Goal: Find specific page/section: Find specific page/section

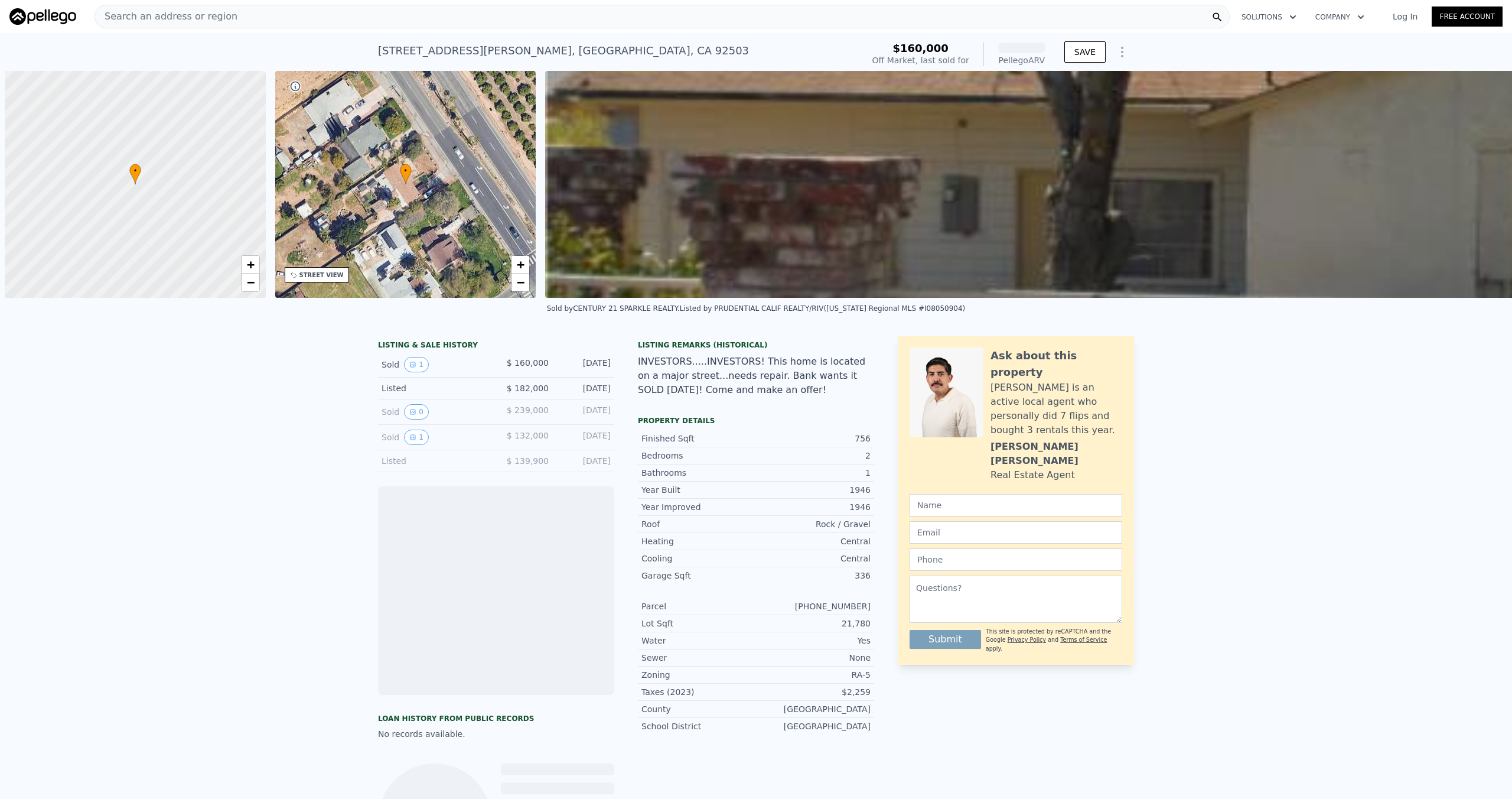
scroll to position [0, 5]
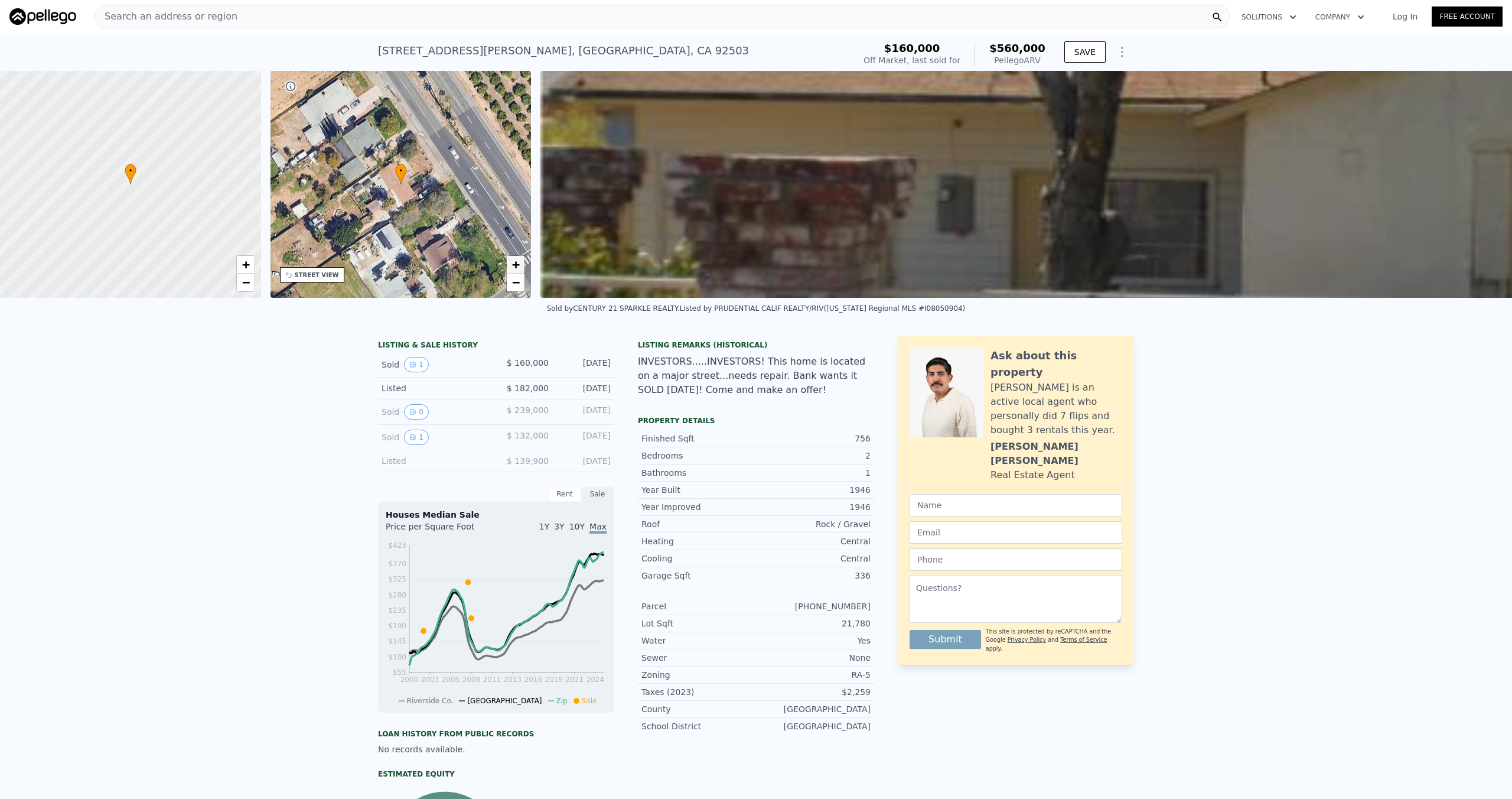
click at [514, 265] on span "+" at bounding box center [515, 265] width 7 height 15
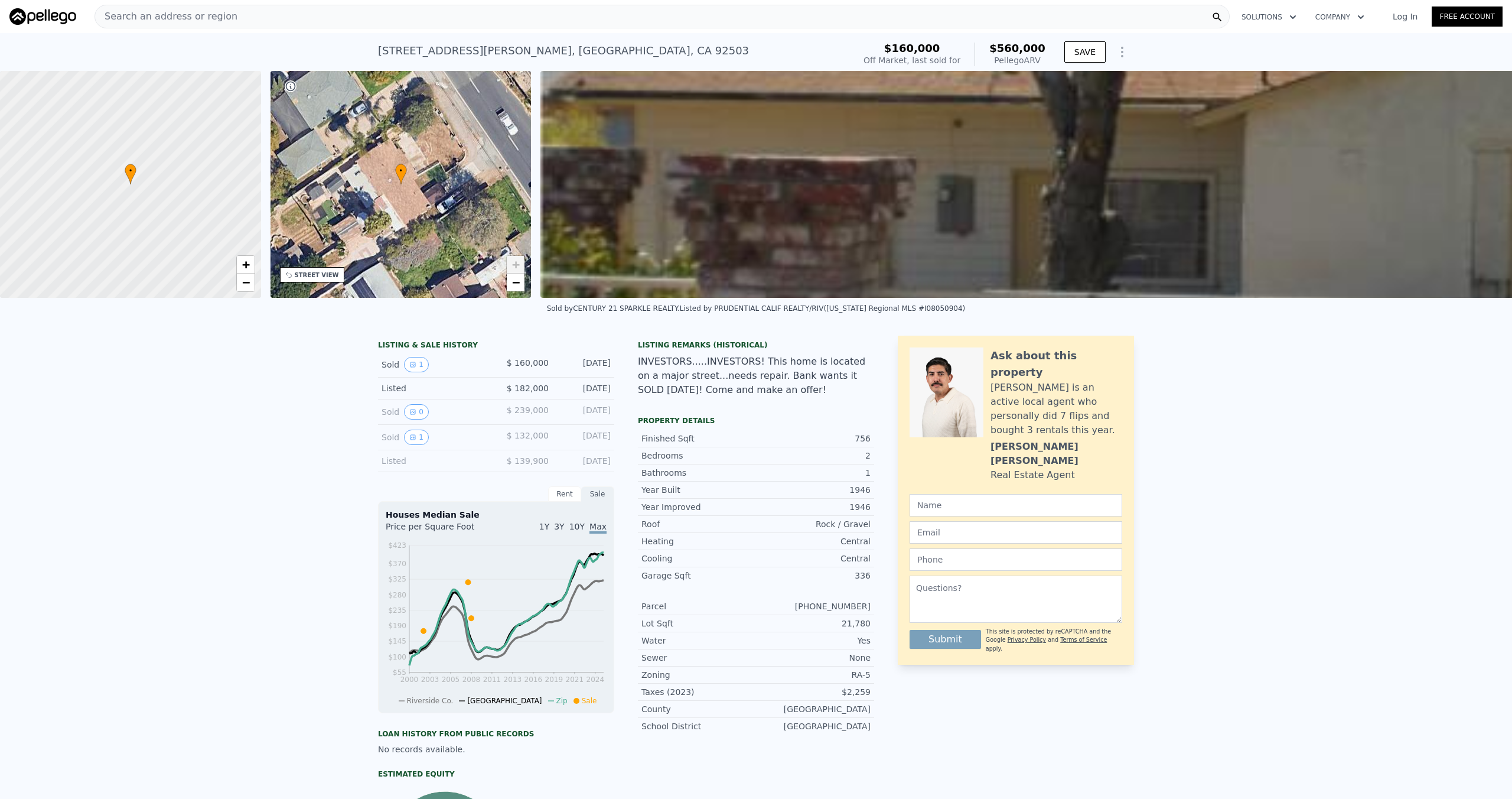
click at [511, 262] on link "+" at bounding box center [515, 265] width 18 height 18
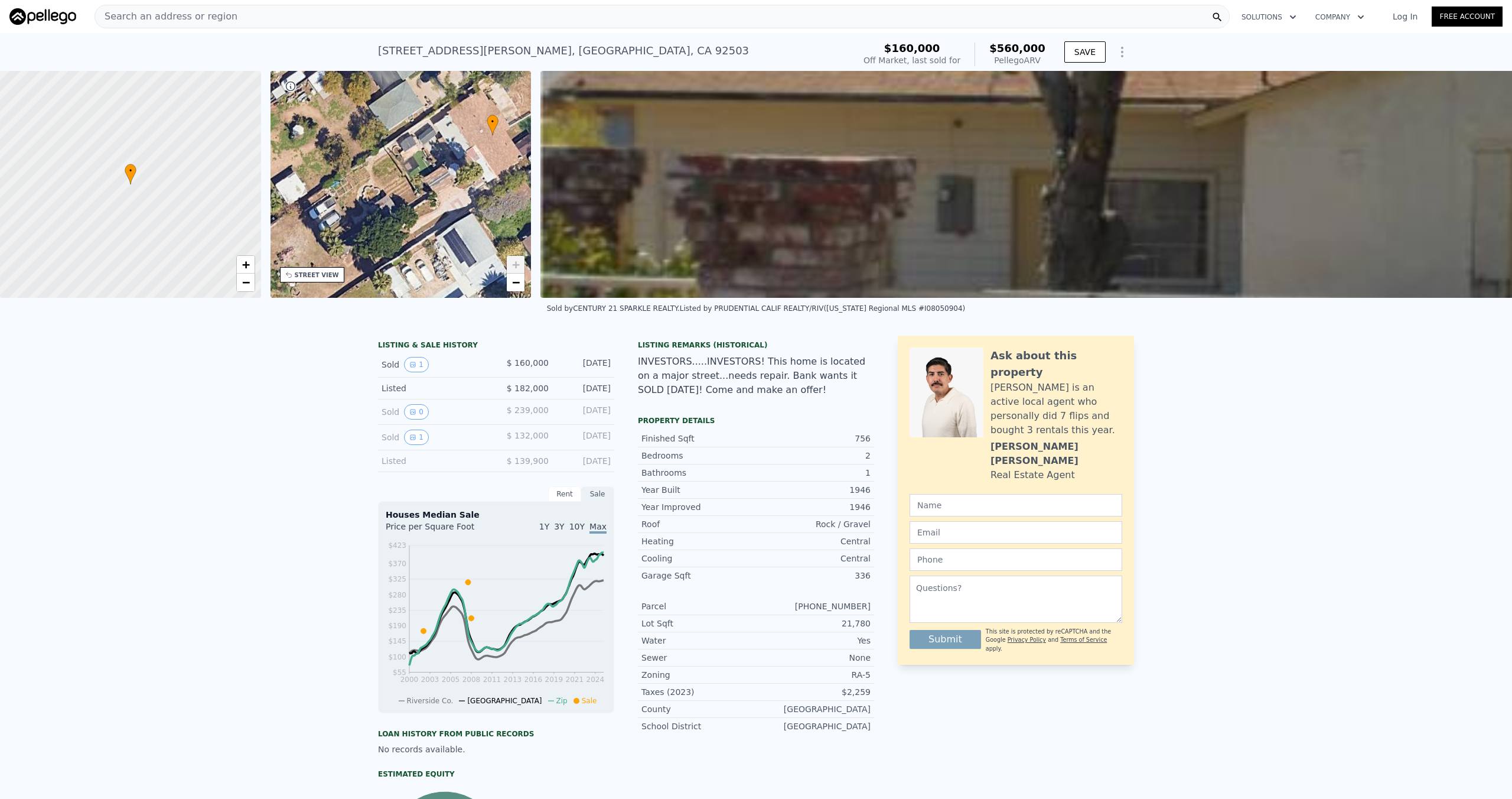
drag, startPoint x: 435, startPoint y: 244, endPoint x: 536, endPoint y: 190, distance: 114.5
click at [536, 190] on div "• + − • + − STREET VIEW Loading... SATELLITE VIEW" at bounding box center [756, 184] width 1512 height 227
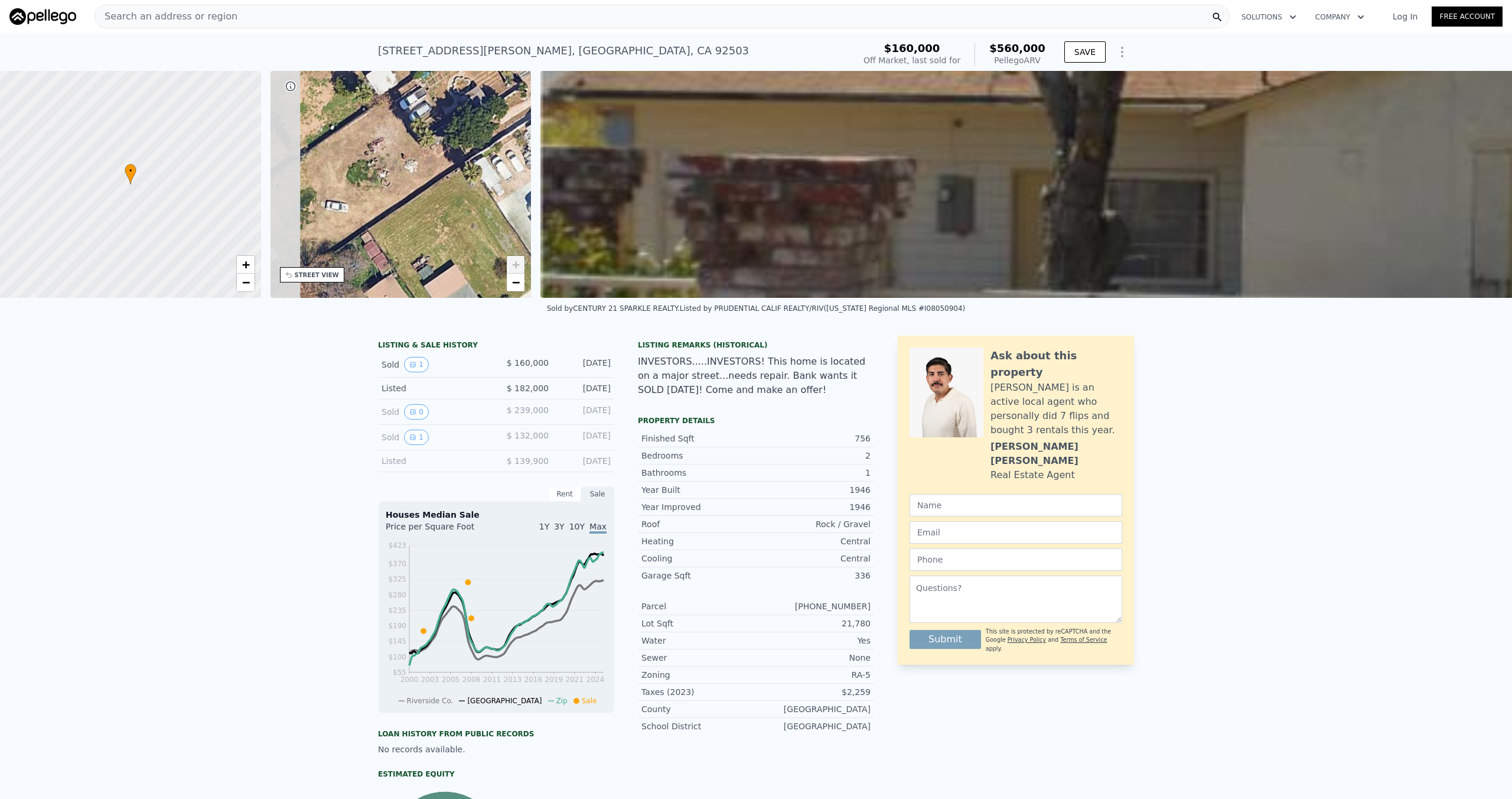
drag, startPoint x: 412, startPoint y: 218, endPoint x: 493, endPoint y: 113, distance: 132.6
click at [493, 113] on div "• + −" at bounding box center [401, 184] width 261 height 227
drag, startPoint x: 361, startPoint y: 198, endPoint x: 488, endPoint y: 133, distance: 142.7
click at [488, 133] on div "• + −" at bounding box center [401, 184] width 261 height 227
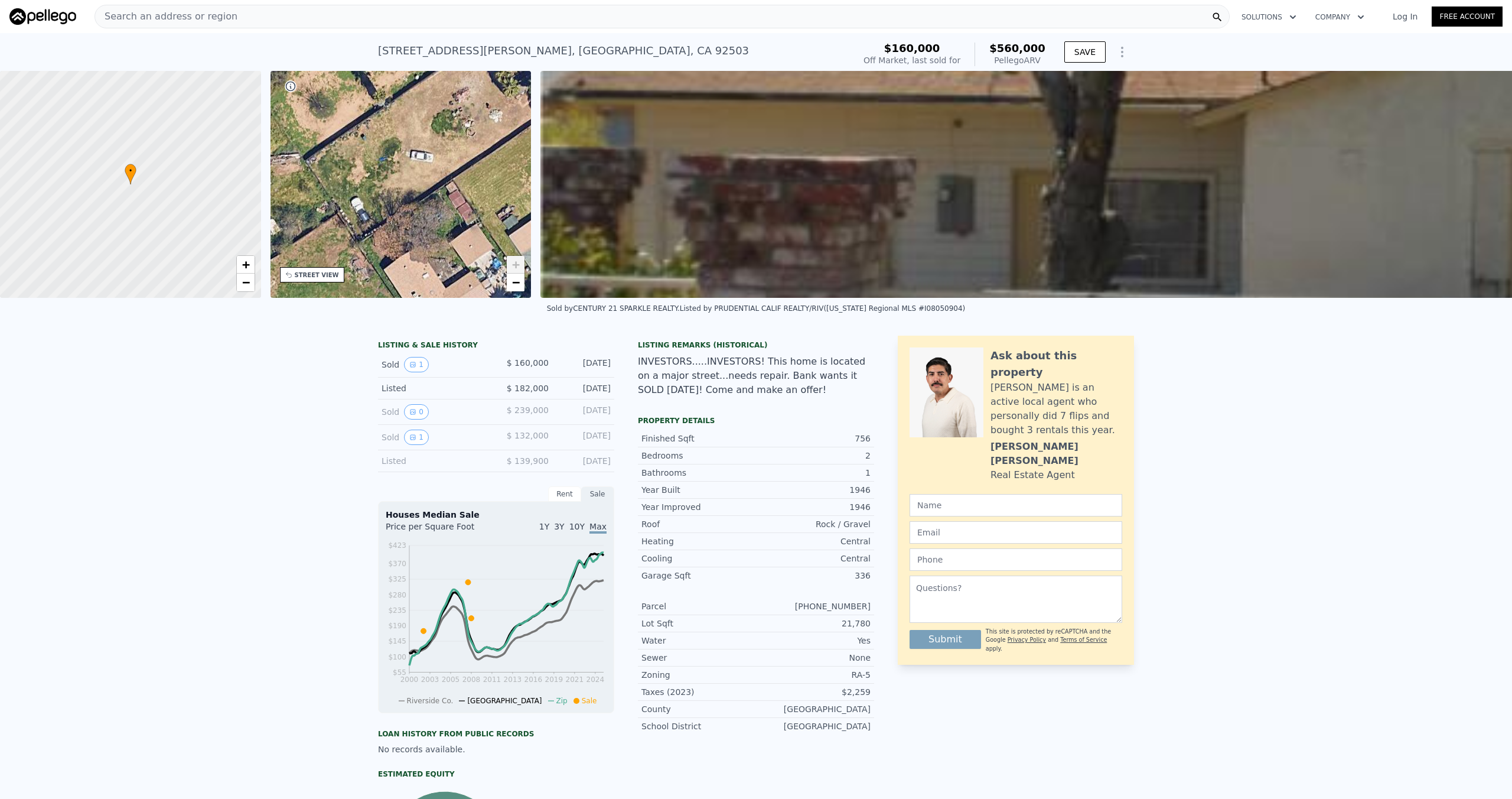
drag, startPoint x: 336, startPoint y: 232, endPoint x: 258, endPoint y: 263, distance: 83.9
click at [258, 263] on div "• + − • + − STREET VIEW Loading... SATELLITE VIEW" at bounding box center [756, 184] width 1512 height 227
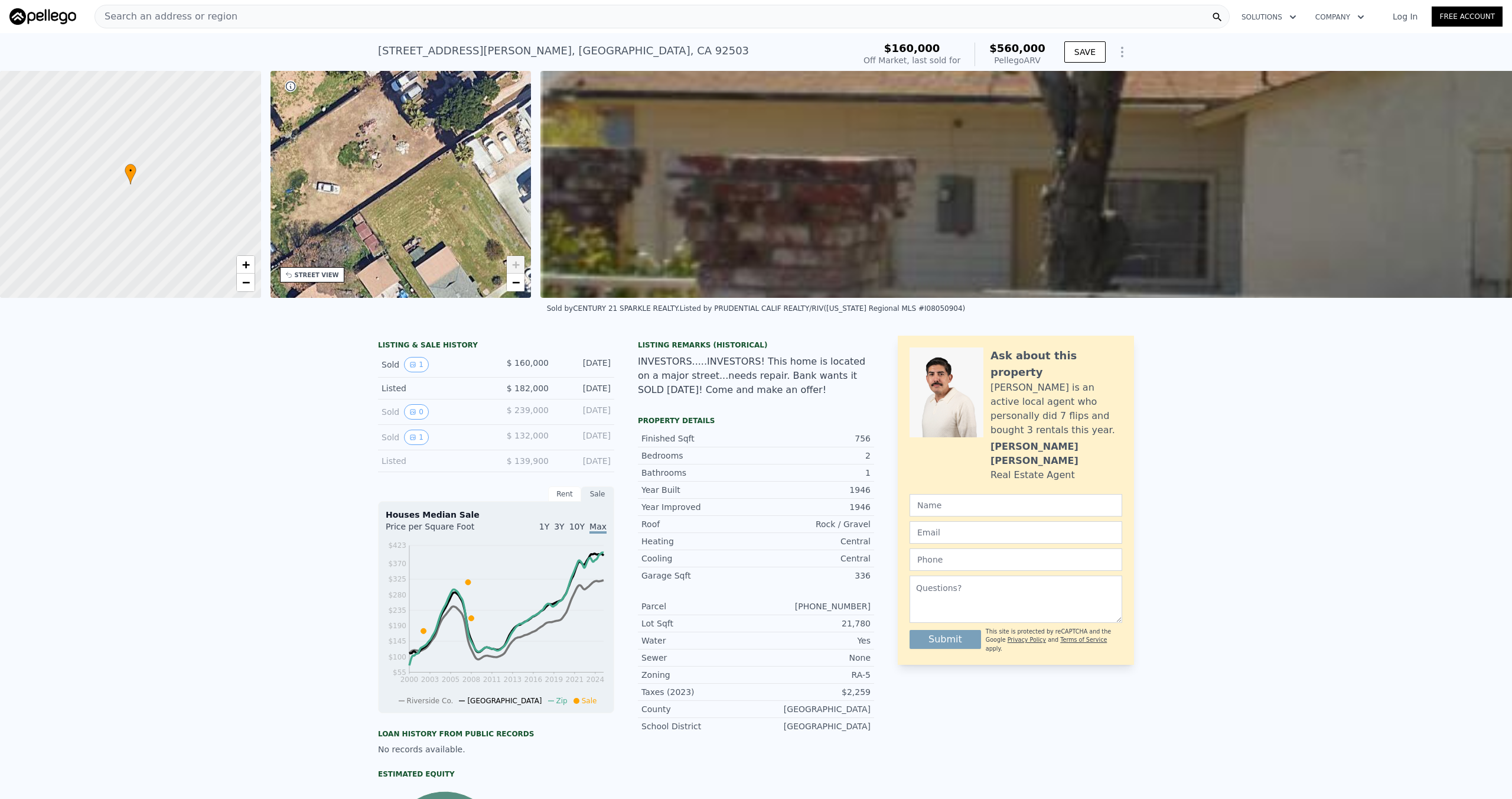
drag, startPoint x: 459, startPoint y: 137, endPoint x: 360, endPoint y: 174, distance: 105.7
click at [360, 174] on div "• + −" at bounding box center [401, 184] width 261 height 227
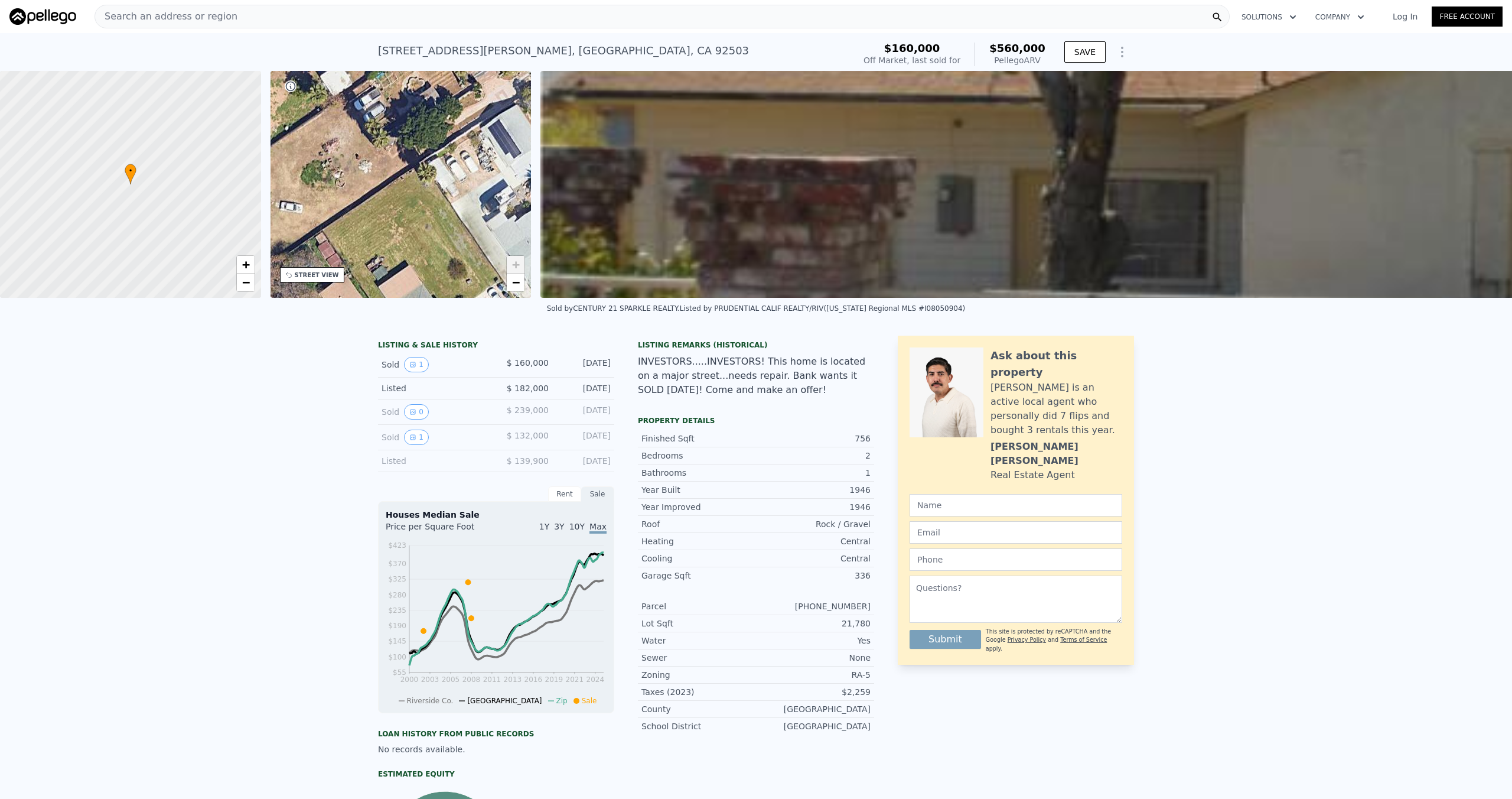
drag, startPoint x: 456, startPoint y: 115, endPoint x: 372, endPoint y: 221, distance: 135.2
click at [372, 221] on div "• + −" at bounding box center [401, 184] width 261 height 227
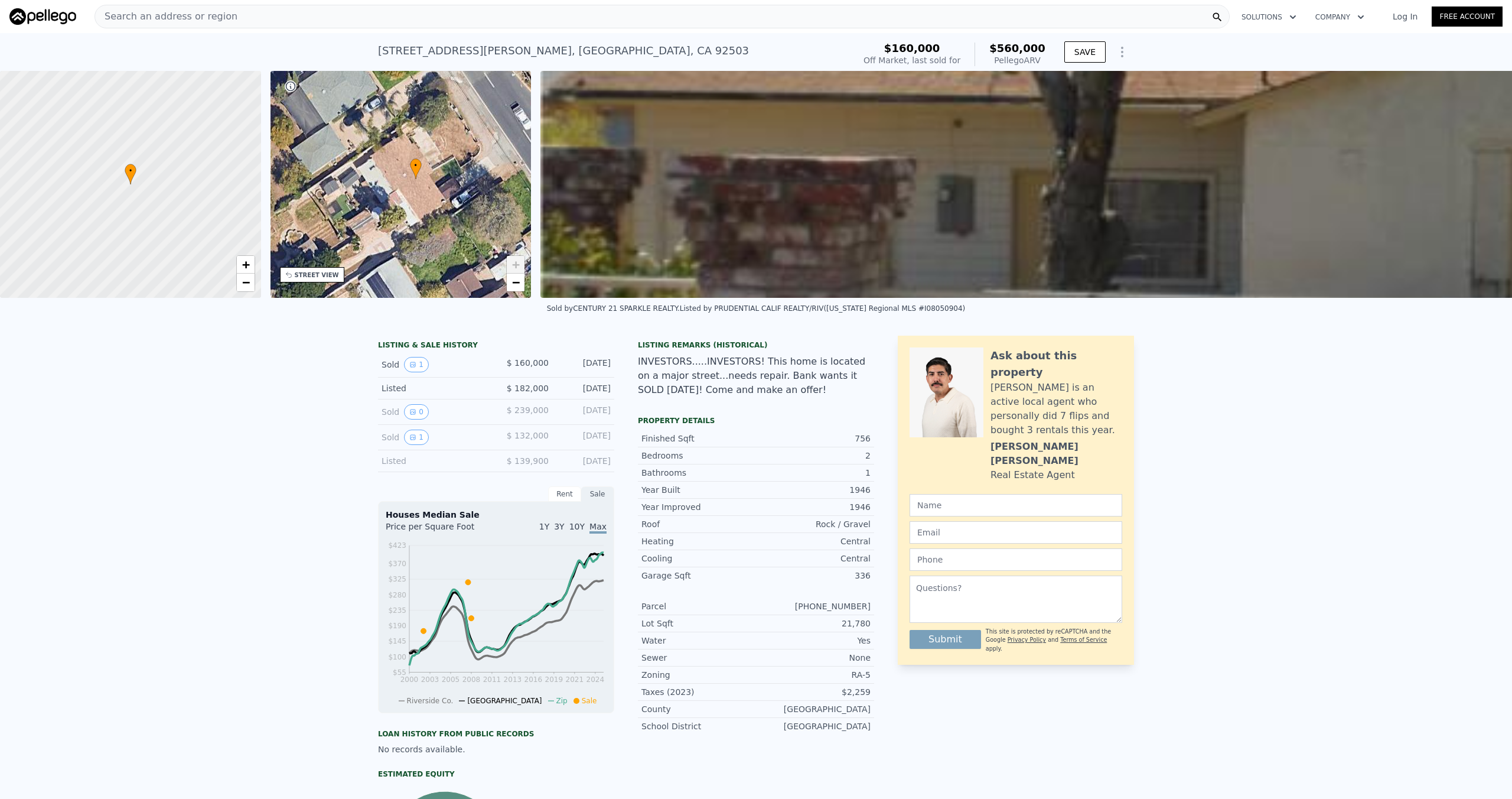
drag, startPoint x: 420, startPoint y: 212, endPoint x: 442, endPoint y: 176, distance: 42.2
click at [442, 176] on div "• + −" at bounding box center [401, 184] width 261 height 227
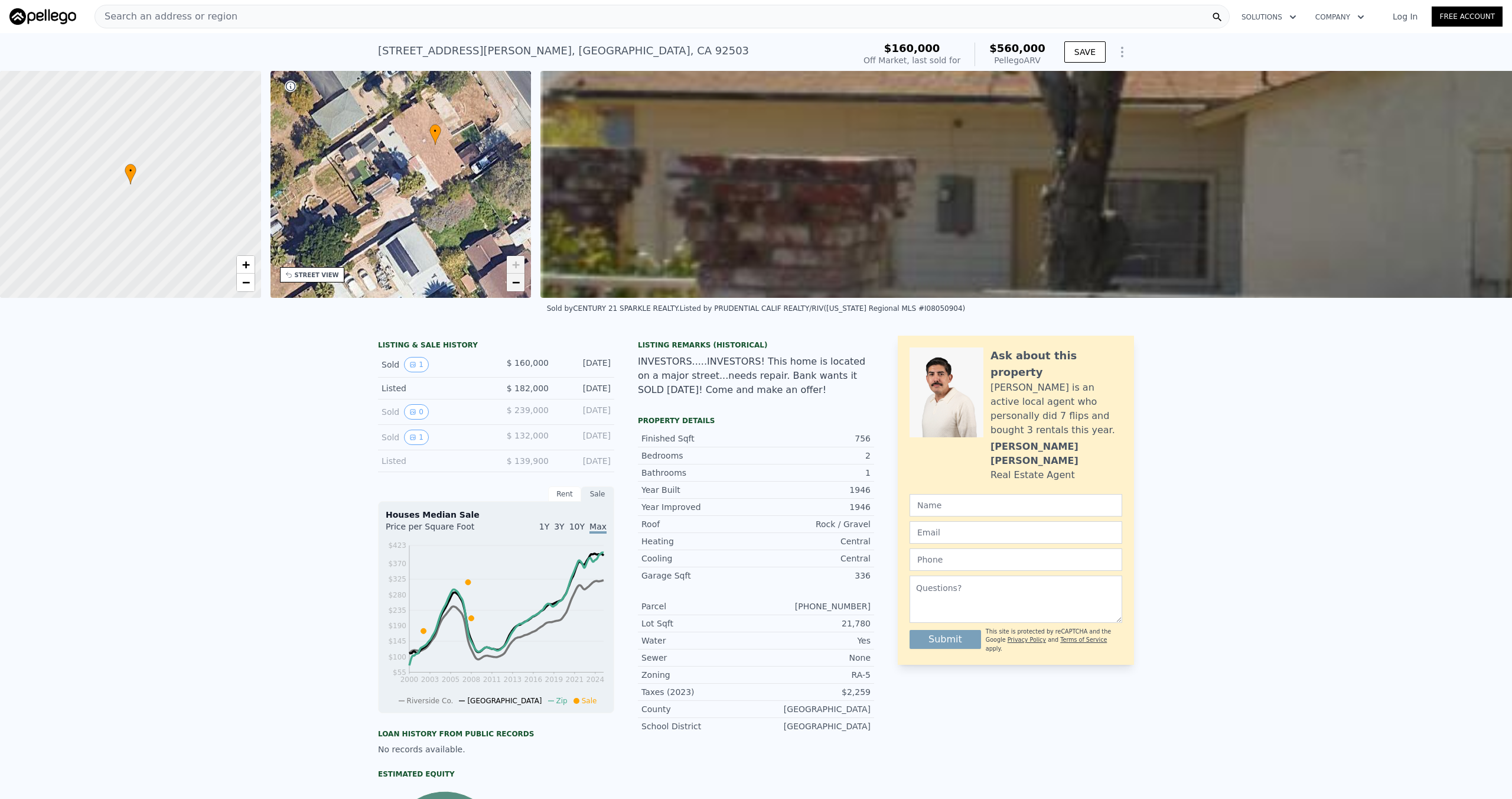
click at [511, 287] on link "−" at bounding box center [515, 282] width 18 height 18
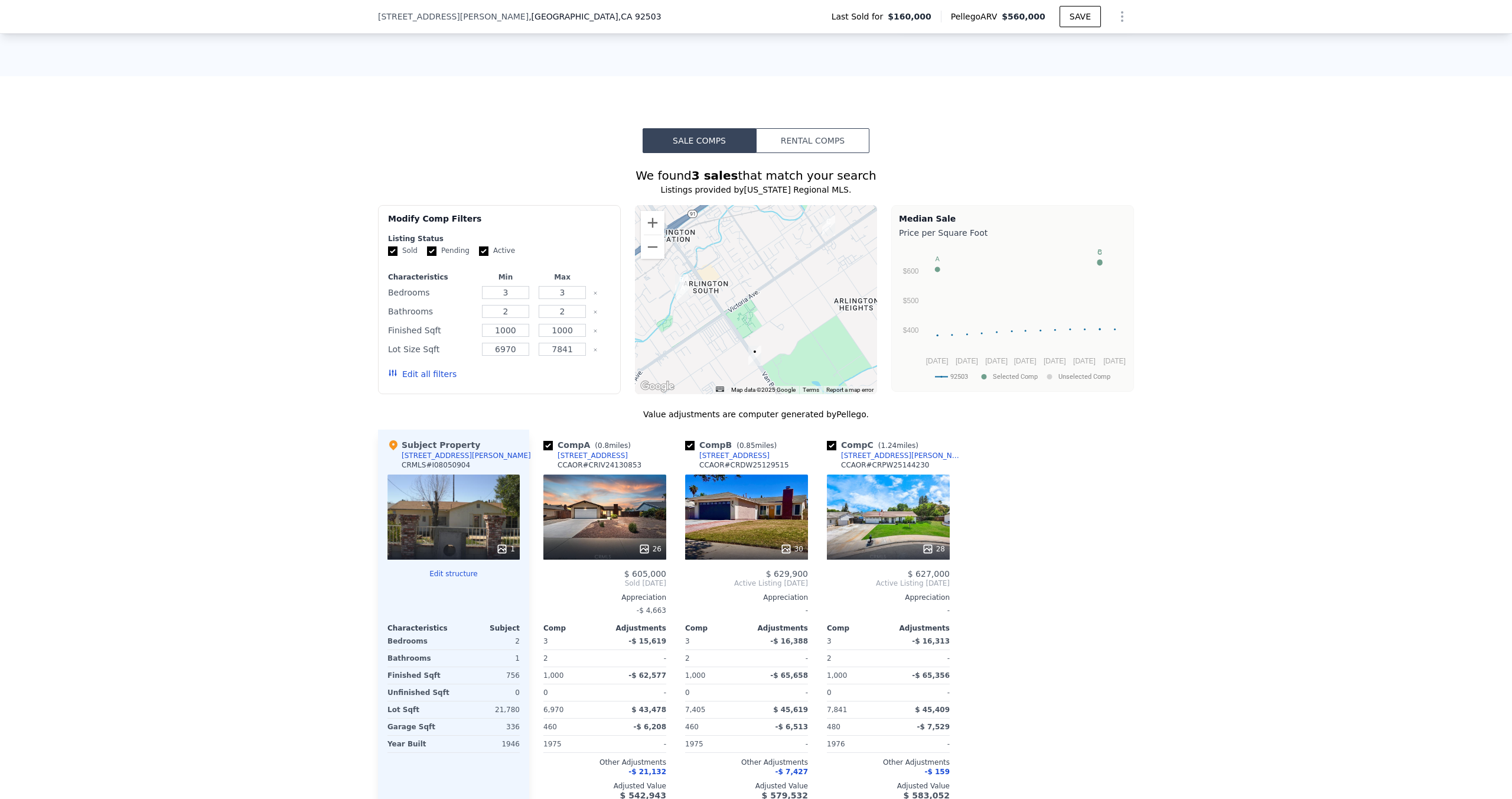
scroll to position [865, 0]
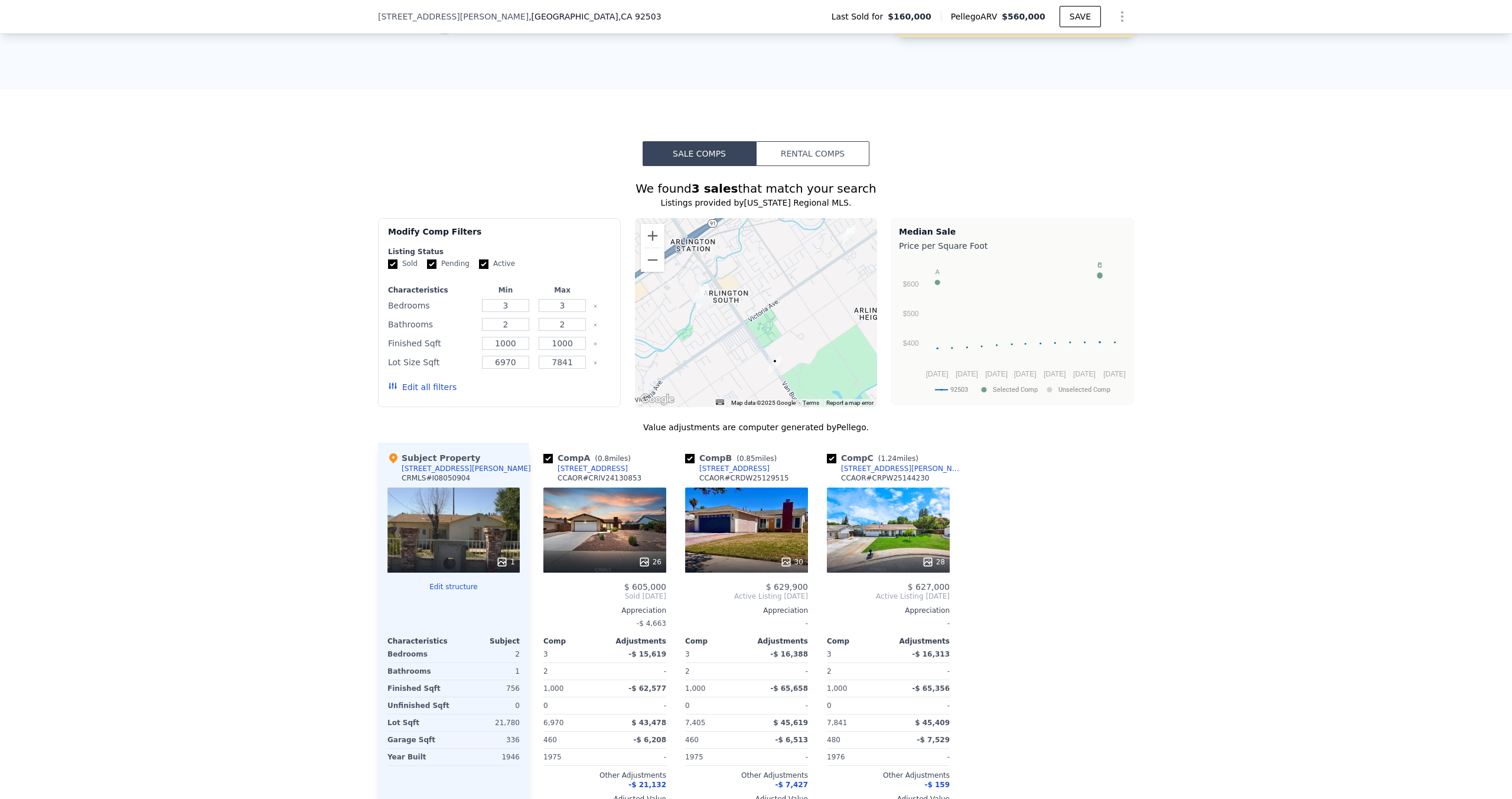
drag, startPoint x: 730, startPoint y: 306, endPoint x: 752, endPoint y: 303, distance: 22.2
click at [752, 303] on div at bounding box center [756, 312] width 243 height 189
click at [655, 258] on button "Zoom out" at bounding box center [652, 260] width 24 height 24
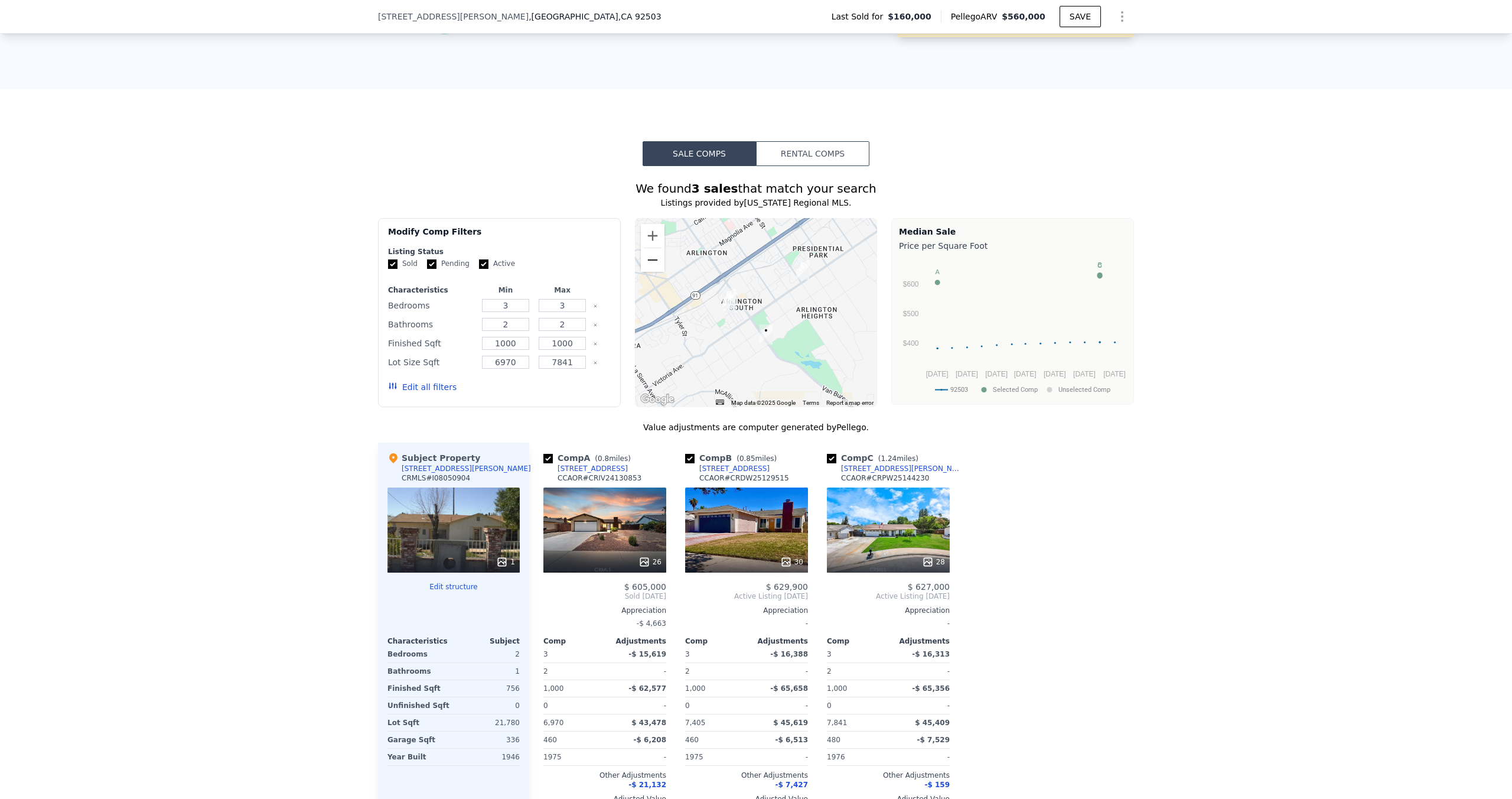
click at [655, 258] on button "Zoom out" at bounding box center [652, 260] width 24 height 24
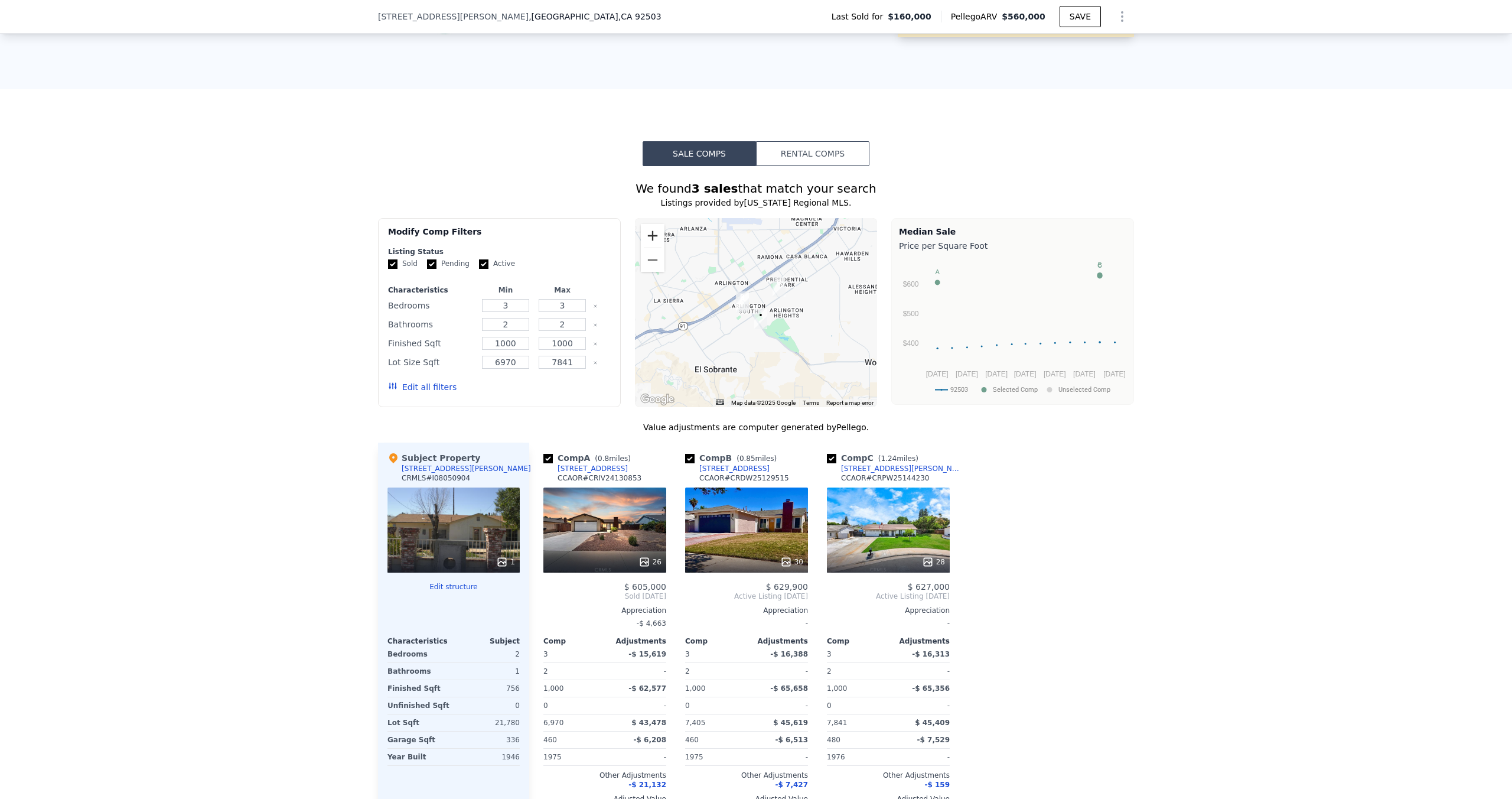
click at [655, 243] on button "Zoom in" at bounding box center [652, 235] width 24 height 24
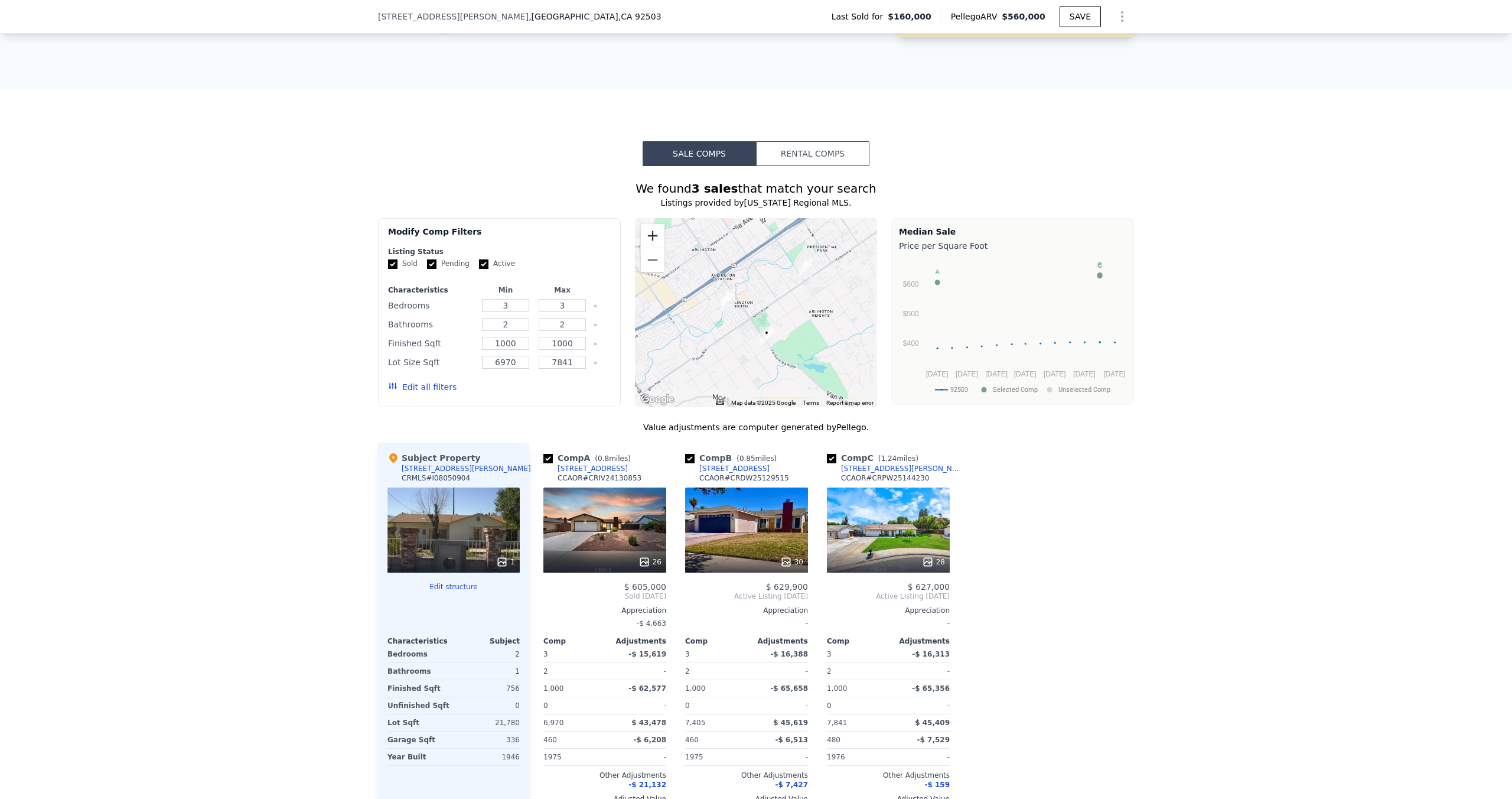
click at [655, 243] on button "Zoom in" at bounding box center [652, 235] width 24 height 24
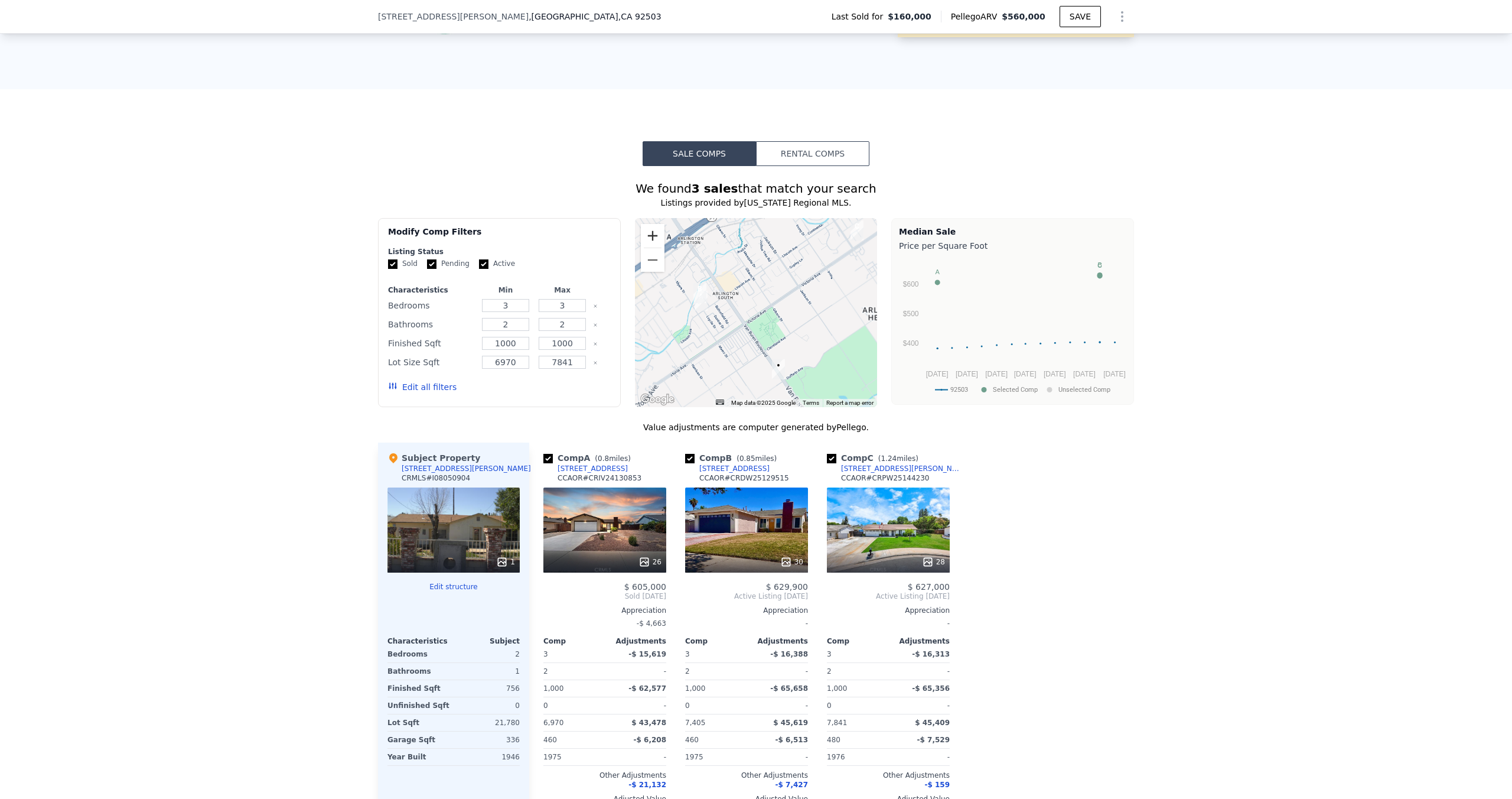
click at [655, 243] on button "Zoom in" at bounding box center [652, 235] width 24 height 24
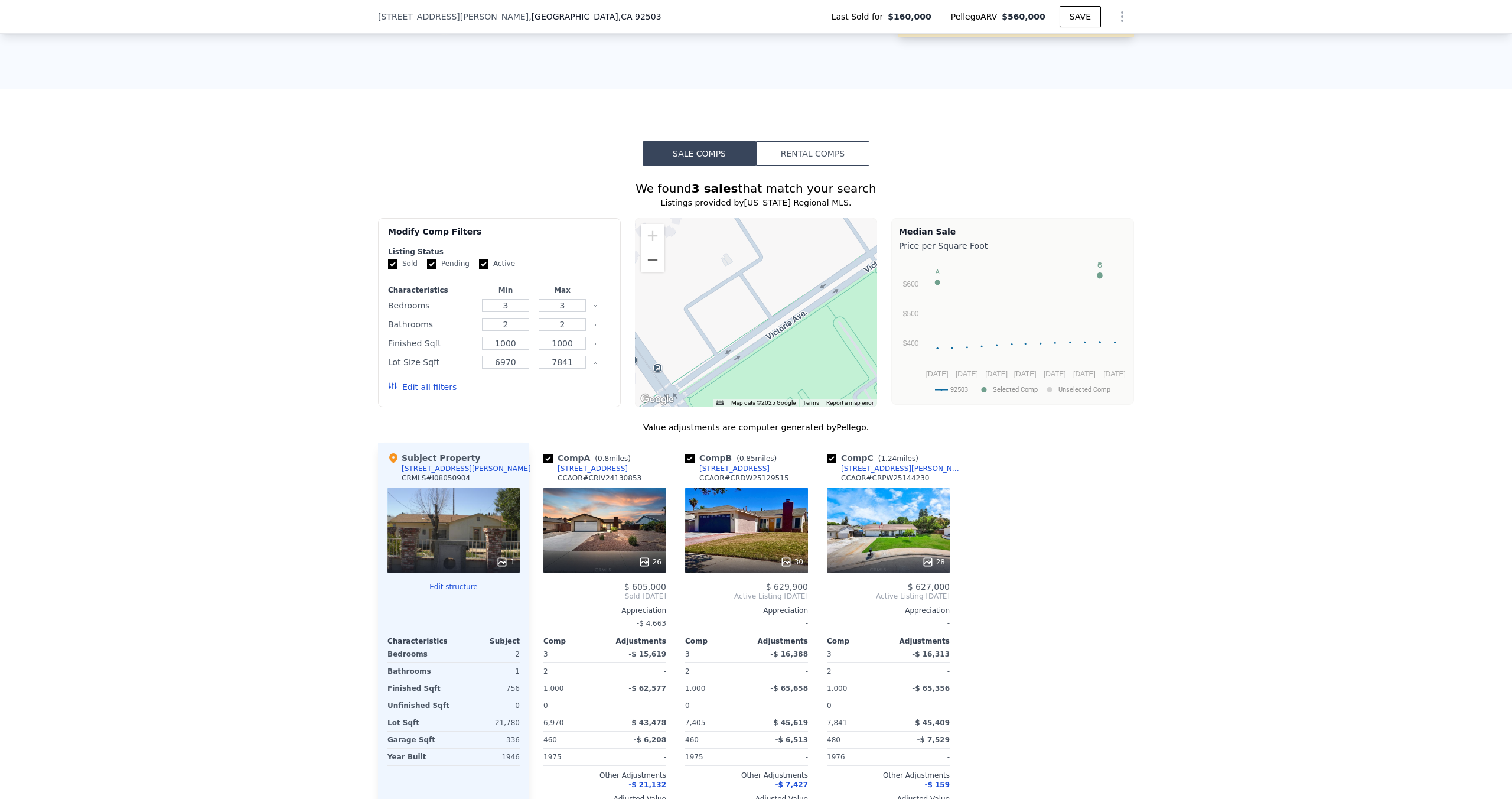
click at [681, 294] on div at bounding box center [756, 312] width 243 height 189
click at [650, 257] on button "Zoom out" at bounding box center [652, 260] width 24 height 24
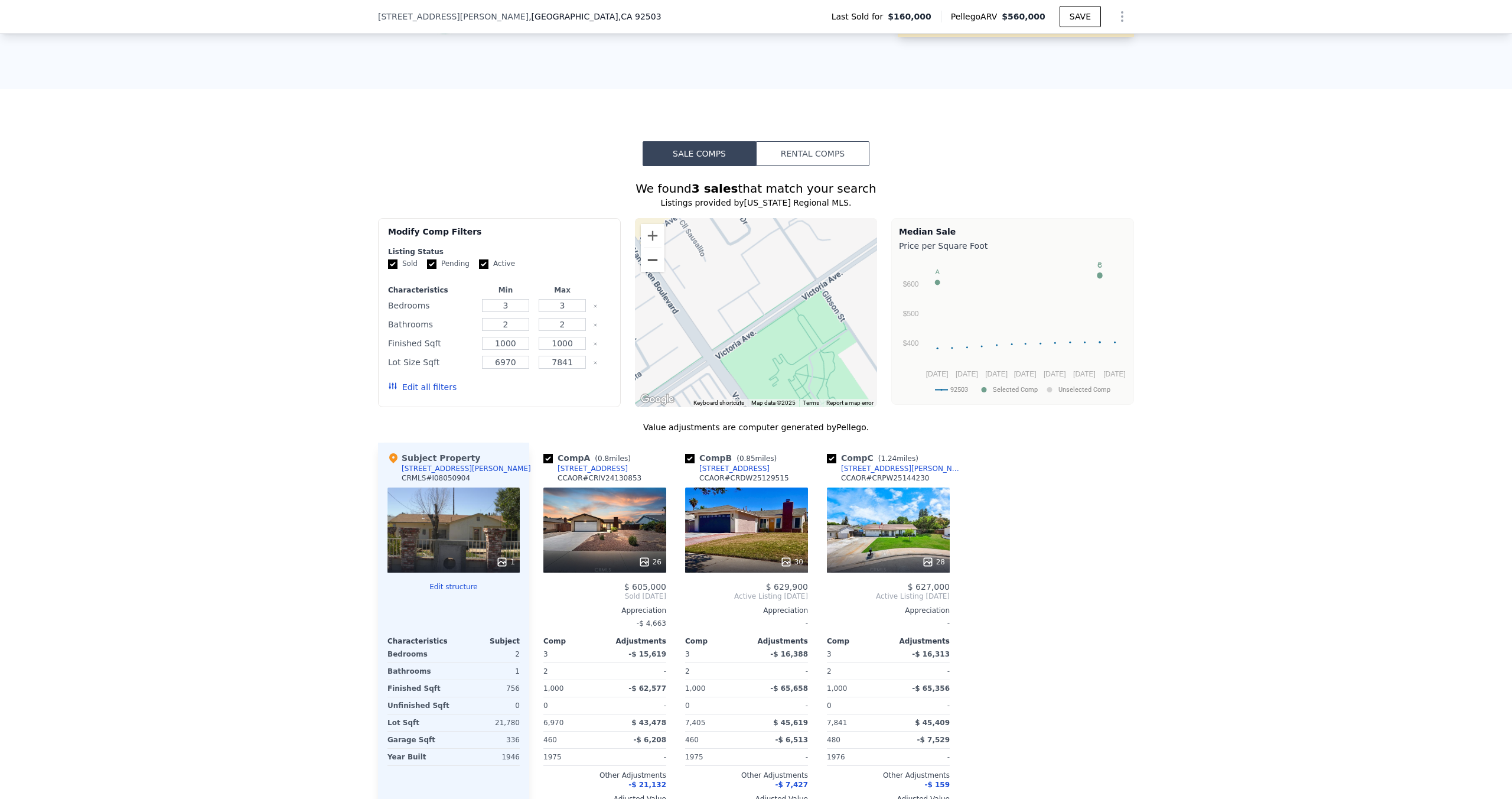
click at [650, 257] on button "Zoom out" at bounding box center [652, 260] width 24 height 24
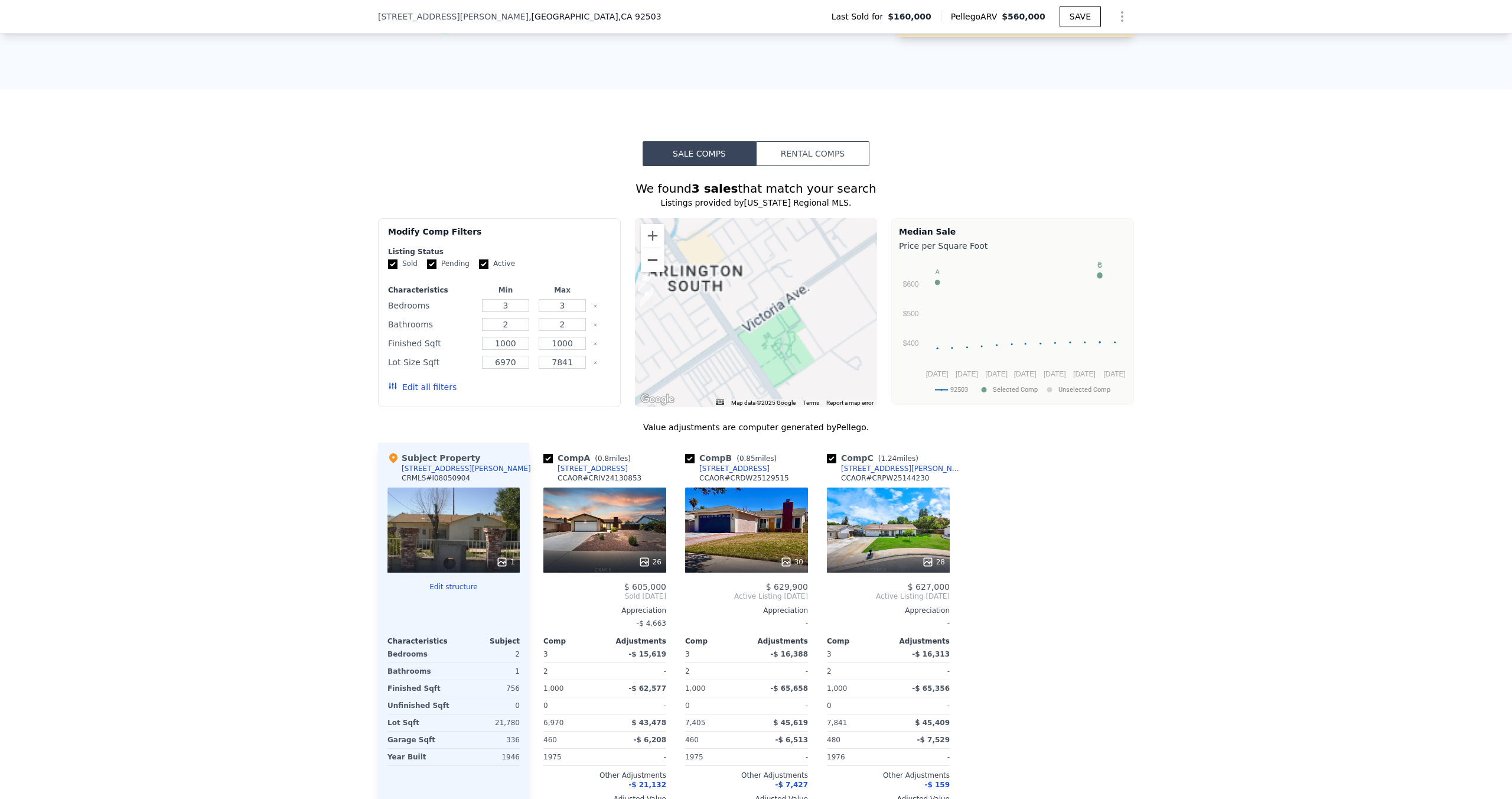
click at [650, 257] on button "Zoom out" at bounding box center [652, 260] width 24 height 24
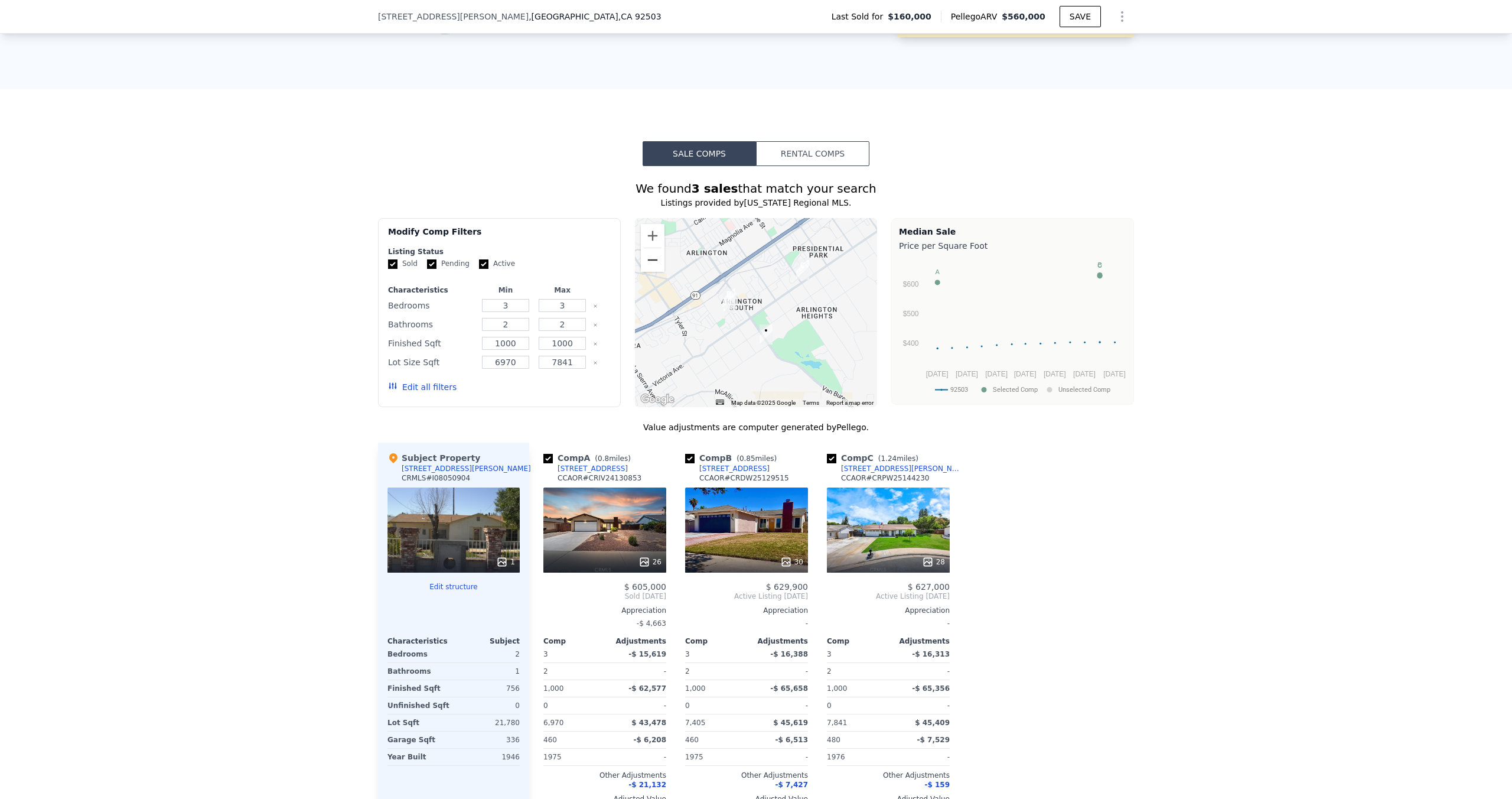
click at [650, 257] on button "Zoom out" at bounding box center [652, 260] width 24 height 24
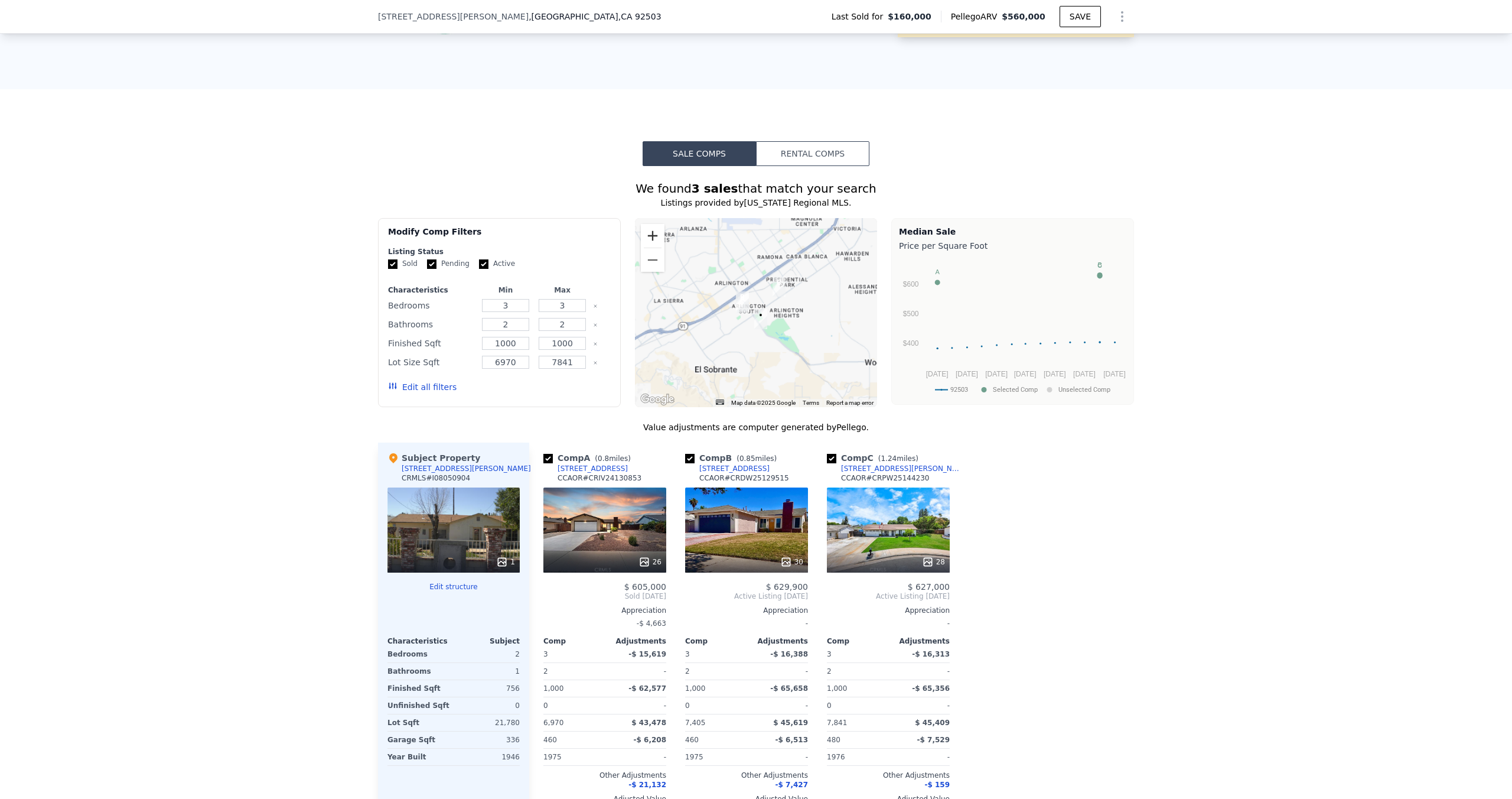
click at [645, 233] on button "Zoom in" at bounding box center [652, 235] width 24 height 24
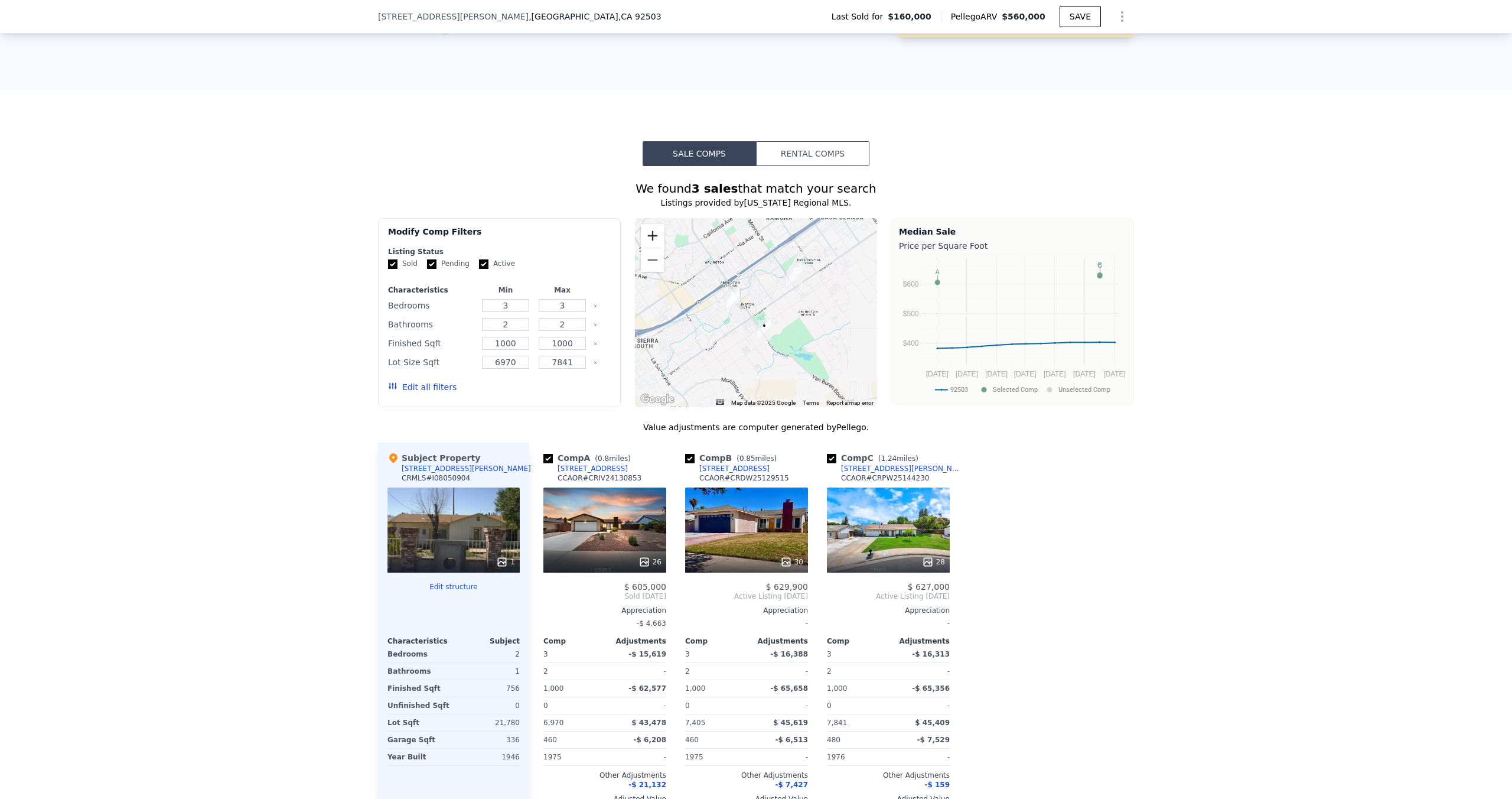
click at [645, 233] on button "Zoom in" at bounding box center [652, 235] width 24 height 24
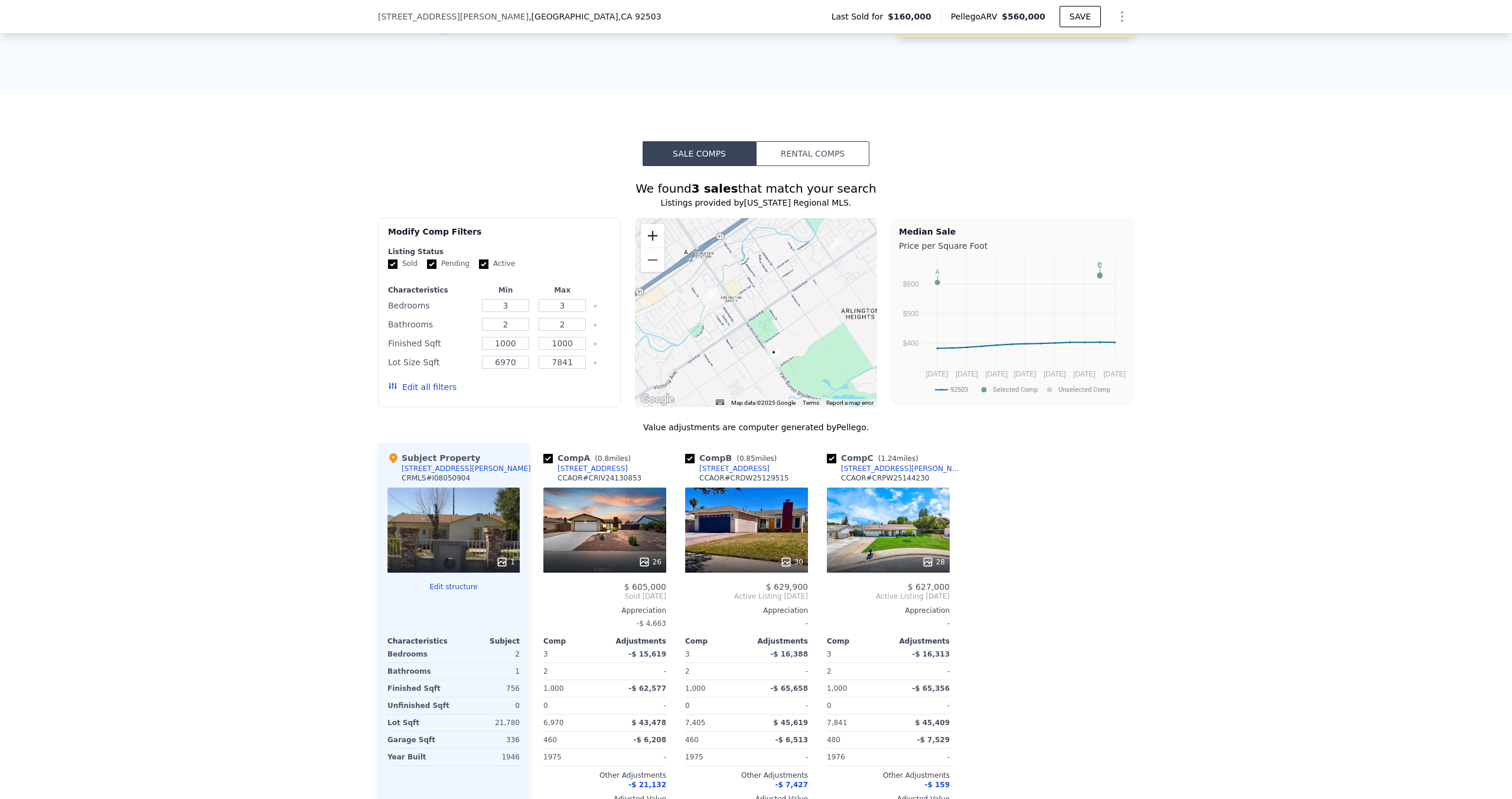
click at [645, 233] on button "Zoom in" at bounding box center [652, 235] width 24 height 24
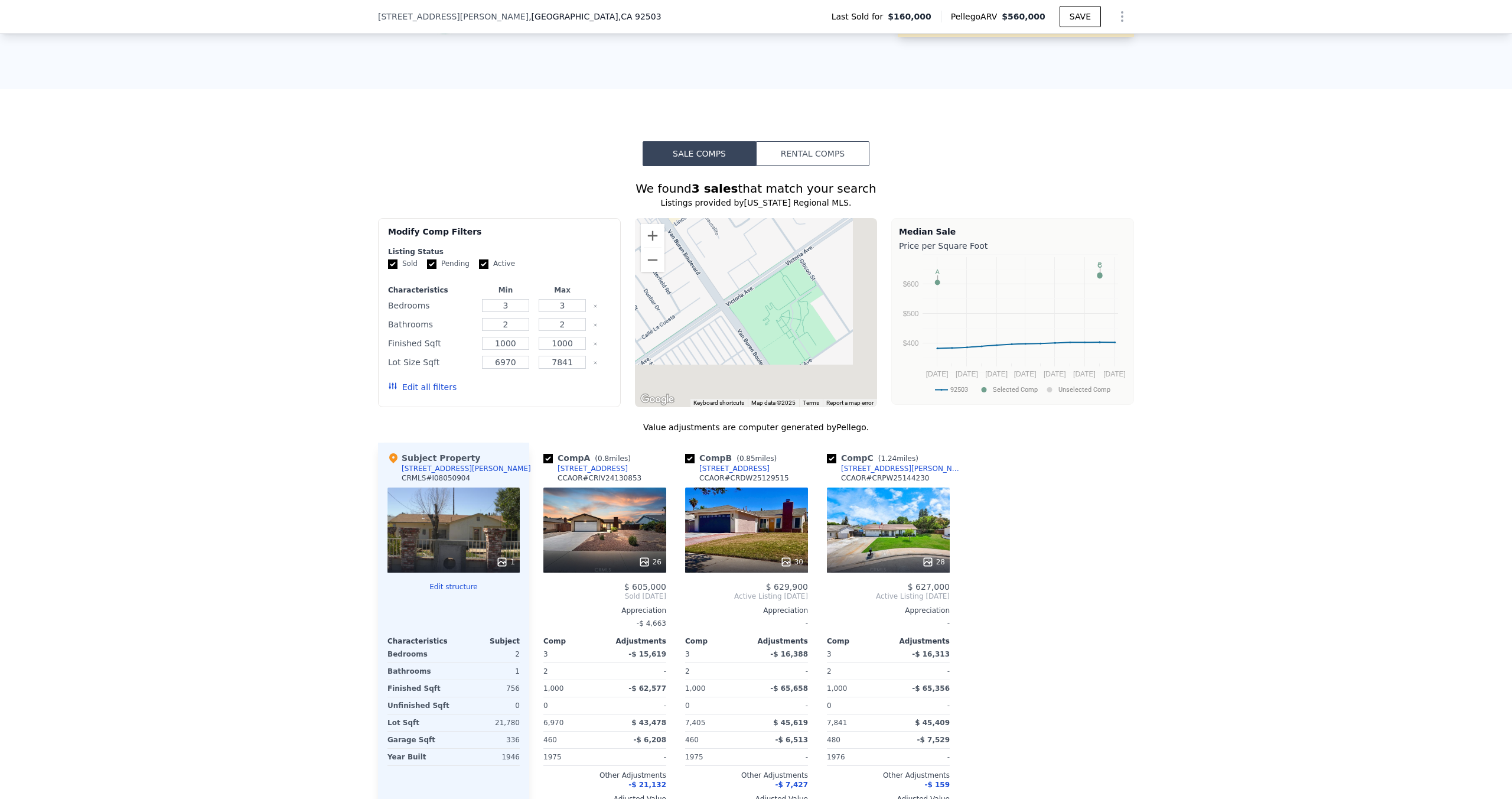
drag, startPoint x: 717, startPoint y: 321, endPoint x: 703, endPoint y: 196, distance: 125.8
click at [703, 196] on div "We found 3 sales that match your search Listings provided by [US_STATE] Regiona…" at bounding box center [755, 512] width 756 height 663
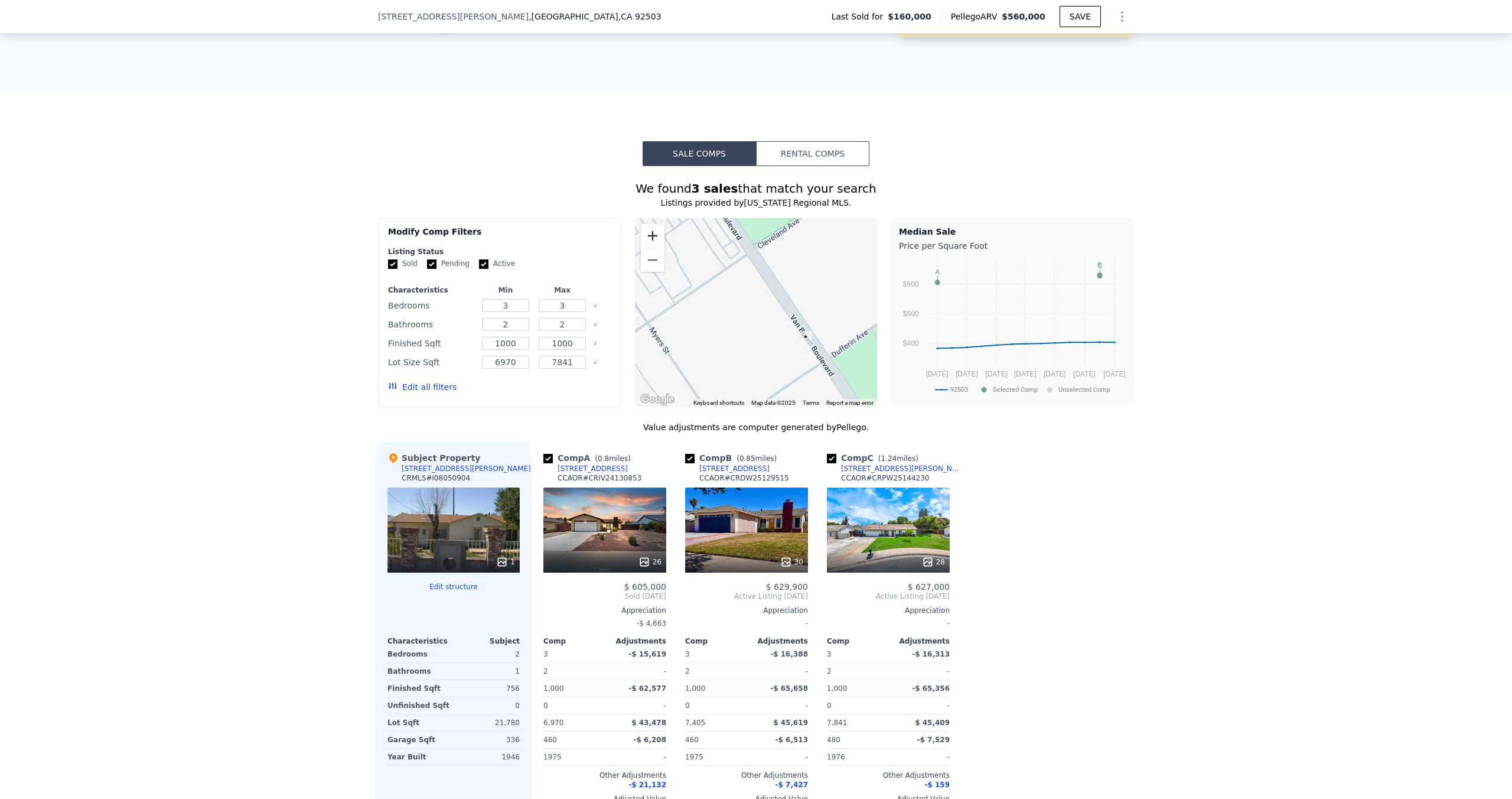
click at [654, 233] on button "Zoom in" at bounding box center [652, 235] width 24 height 24
drag, startPoint x: 747, startPoint y: 301, endPoint x: 707, endPoint y: 231, distance: 80.6
click at [707, 231] on div at bounding box center [756, 312] width 243 height 189
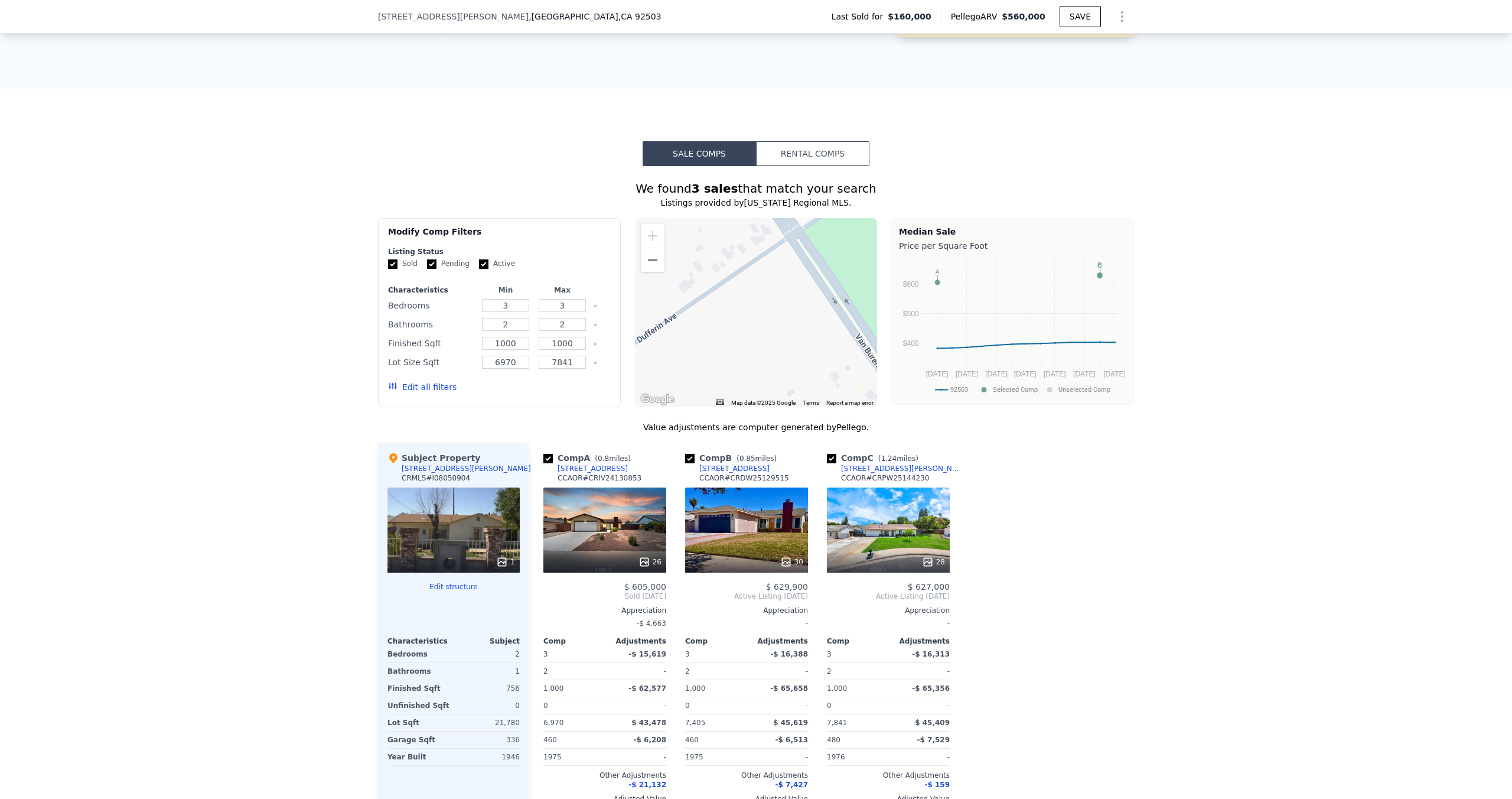
drag, startPoint x: 743, startPoint y: 330, endPoint x: 744, endPoint y: 357, distance: 27.0
click at [744, 357] on div at bounding box center [756, 312] width 243 height 189
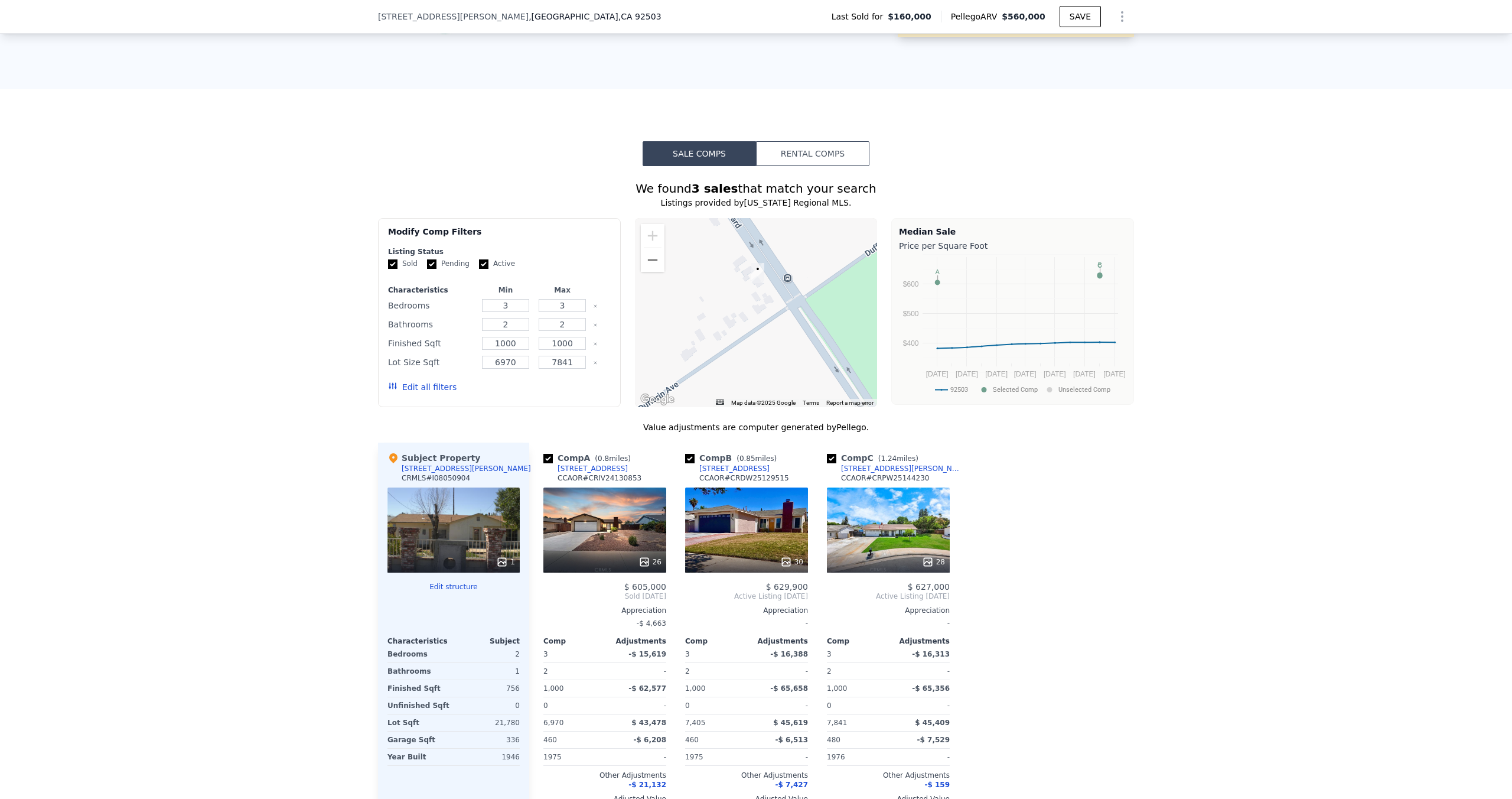
drag, startPoint x: 740, startPoint y: 284, endPoint x: 746, endPoint y: 305, distance: 21.8
click at [746, 305] on div at bounding box center [756, 312] width 243 height 189
click at [755, 289] on div at bounding box center [756, 312] width 243 height 189
click at [797, 150] on button "Rental Comps" at bounding box center [812, 153] width 113 height 25
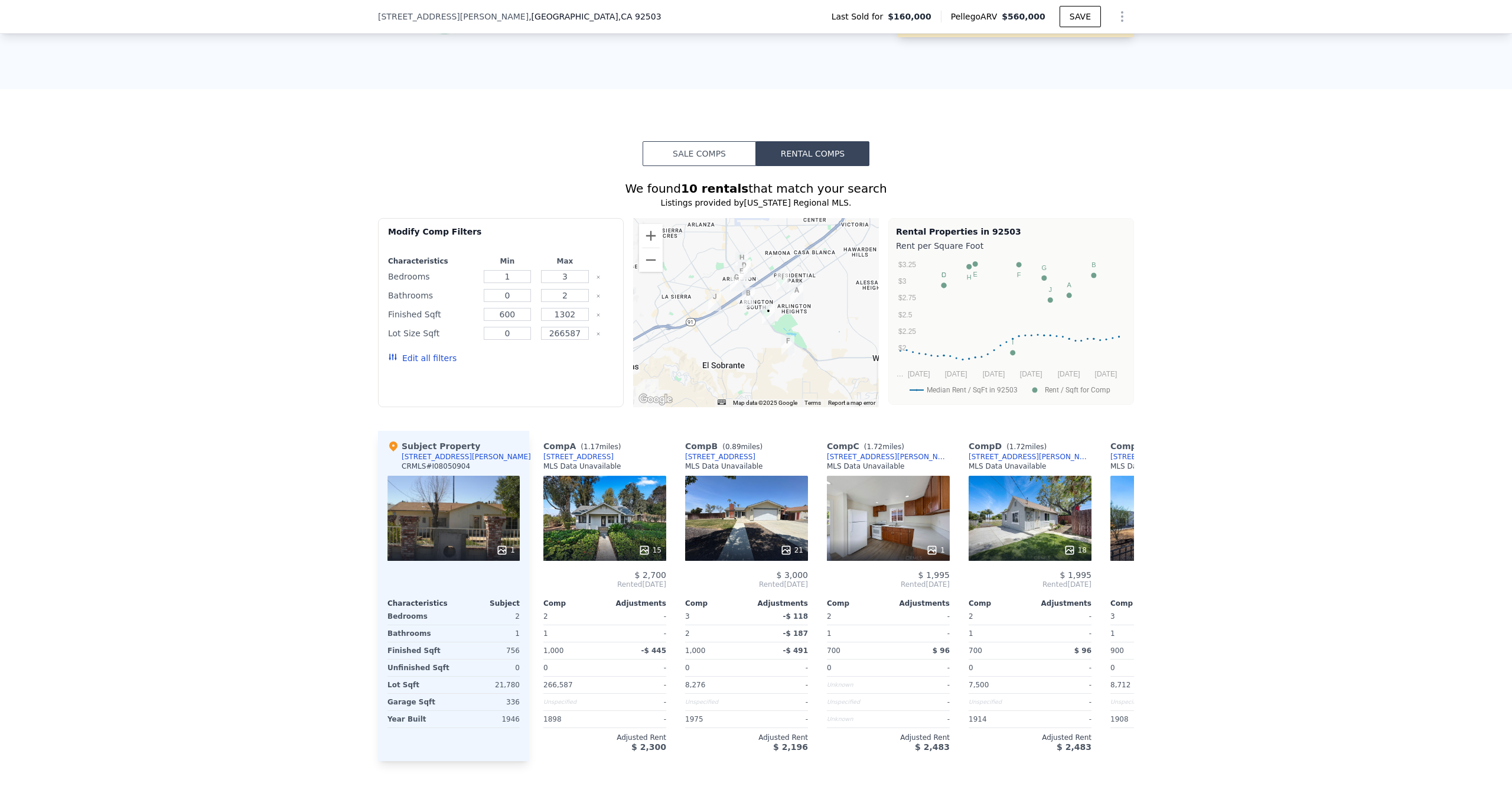
click at [710, 140] on div "Sale Comps Rental Comps We found 10 rentals that match your search Listings pro…" at bounding box center [756, 451] width 1512 height 724
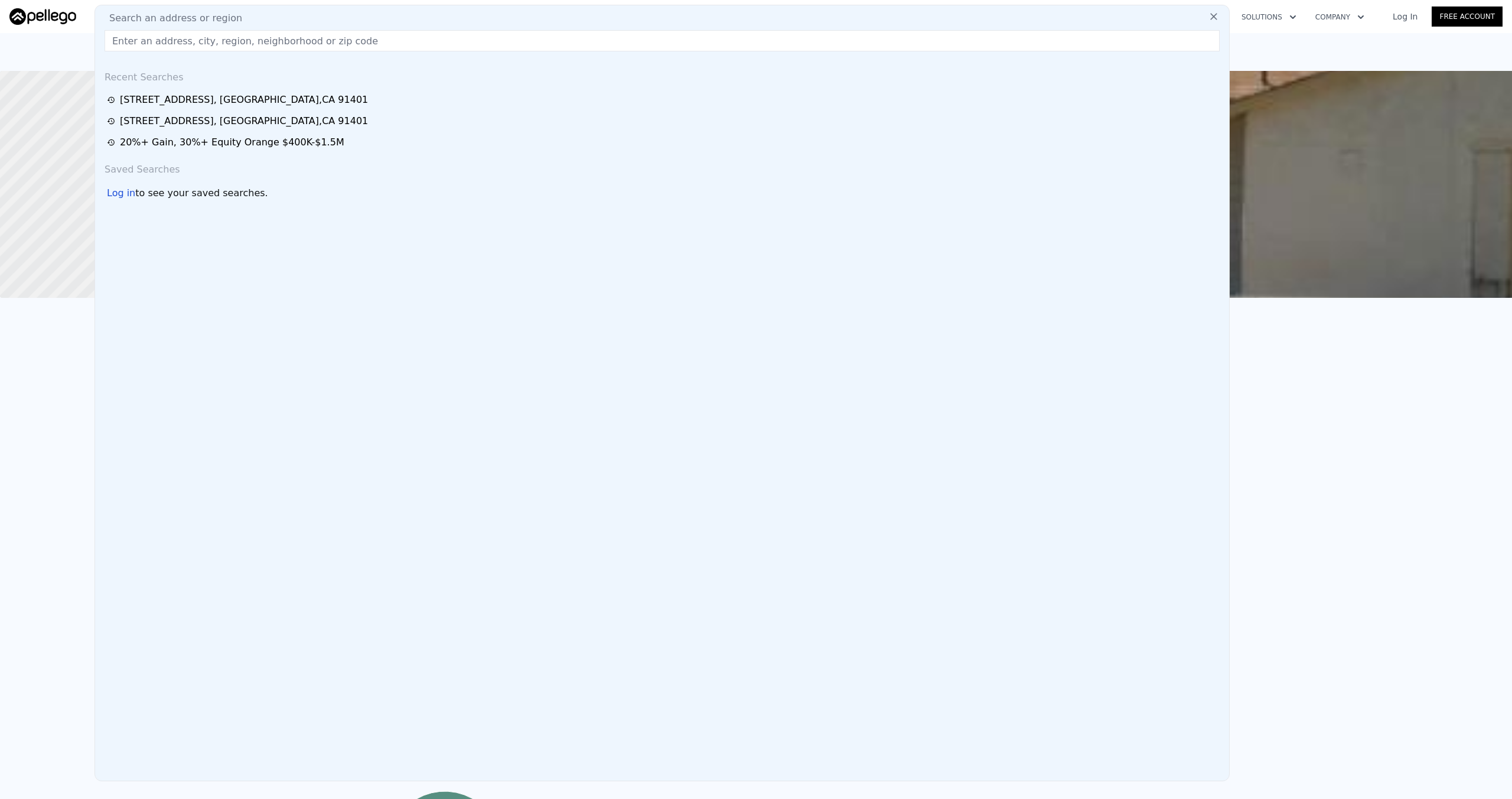
click at [188, 39] on input "text" at bounding box center [662, 40] width 1115 height 21
paste input "[STREET_ADDRESS]"
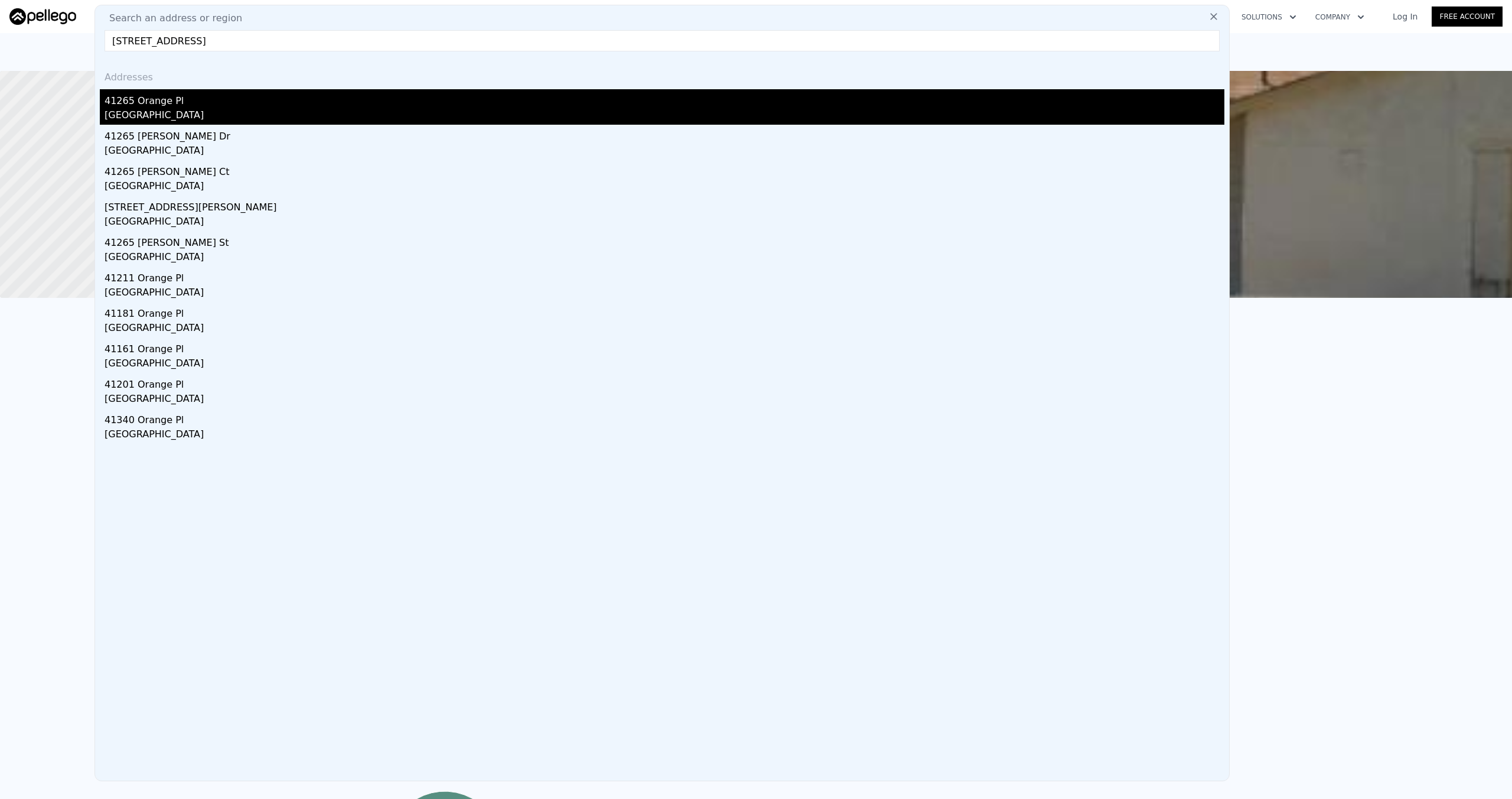
type input "[STREET_ADDRESS]"
click at [180, 99] on div "41265 Orange Pl" at bounding box center [664, 99] width 1119 height 19
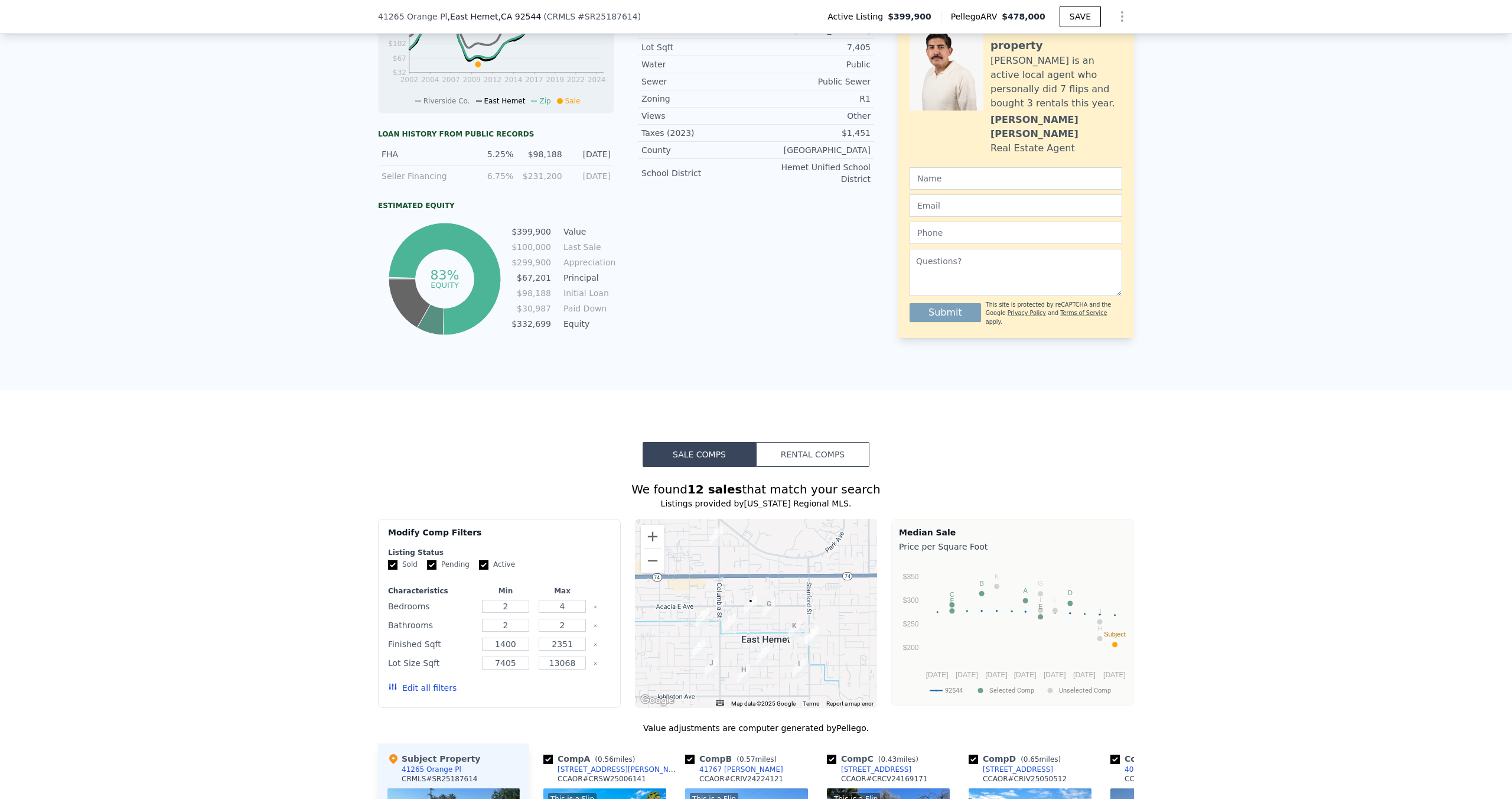
scroll to position [155, 0]
